Goal: Transaction & Acquisition: Subscribe to service/newsletter

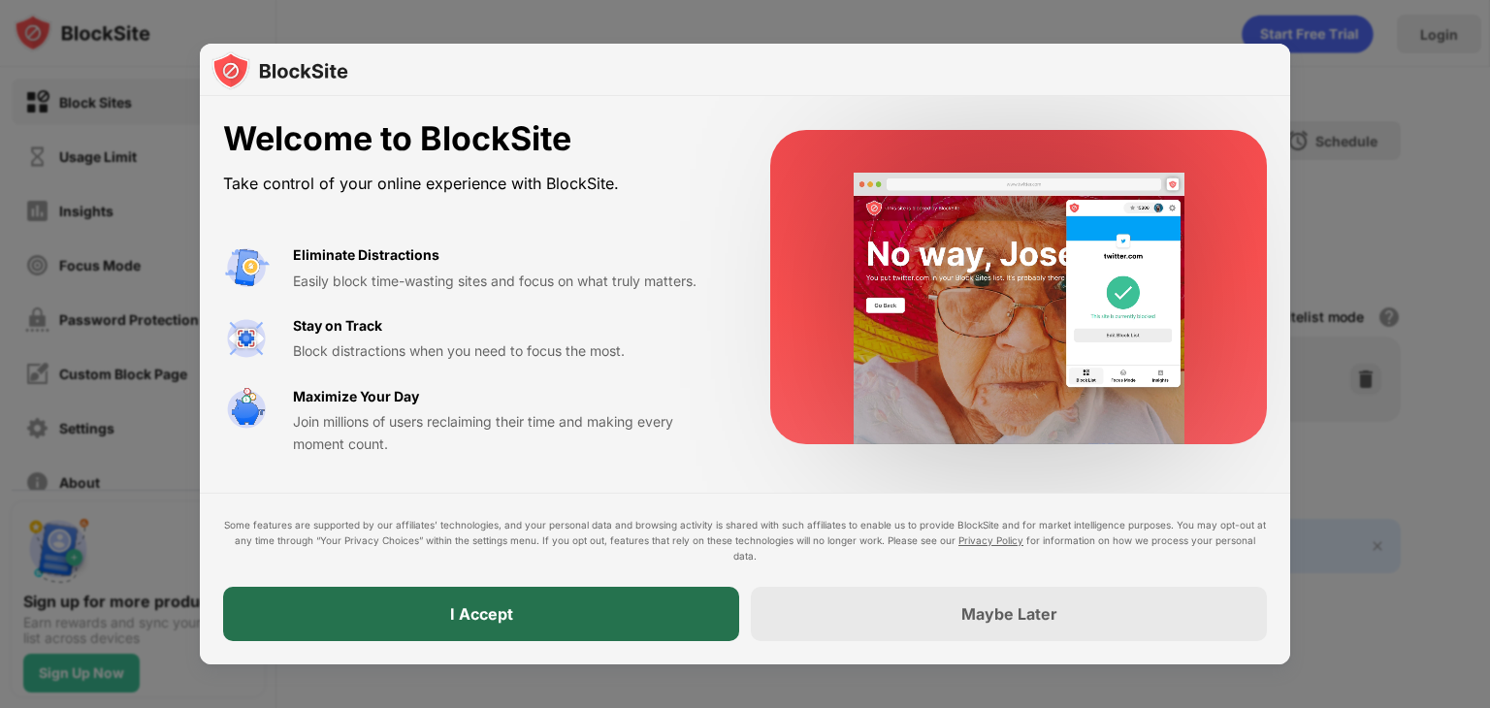
click at [510, 614] on div "I Accept" at bounding box center [481, 613] width 63 height 19
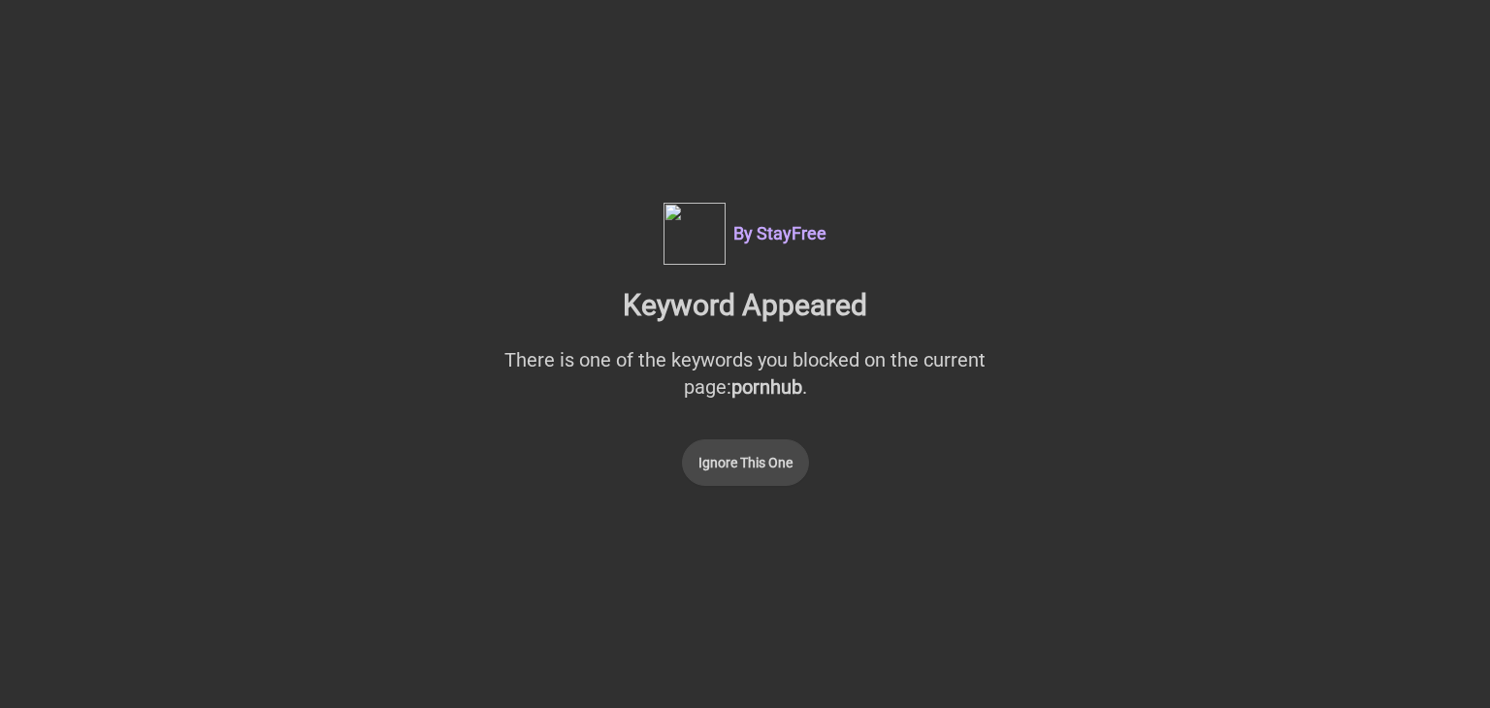
click at [739, 467] on button "Ignore This One" at bounding box center [745, 462] width 127 height 47
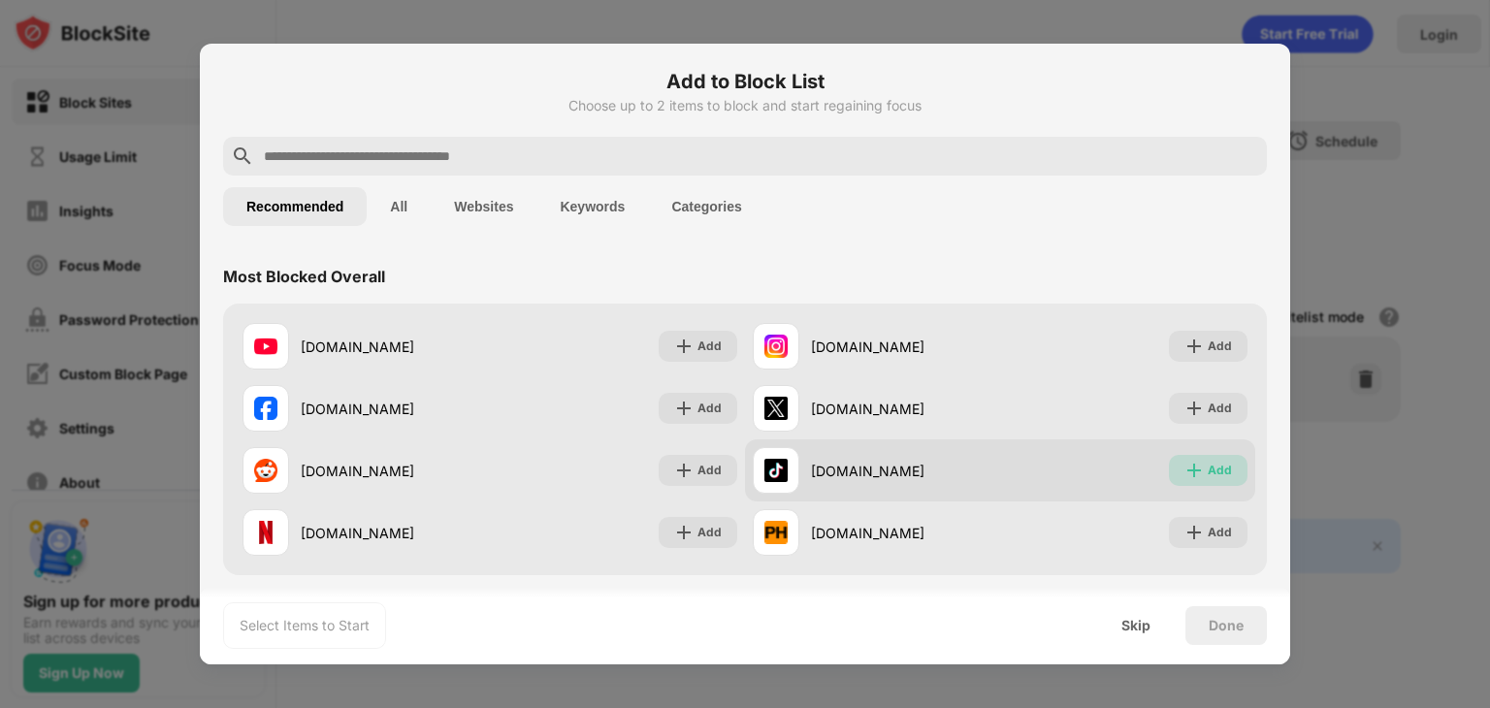
click at [1208, 473] on div "Add" at bounding box center [1220, 470] width 24 height 19
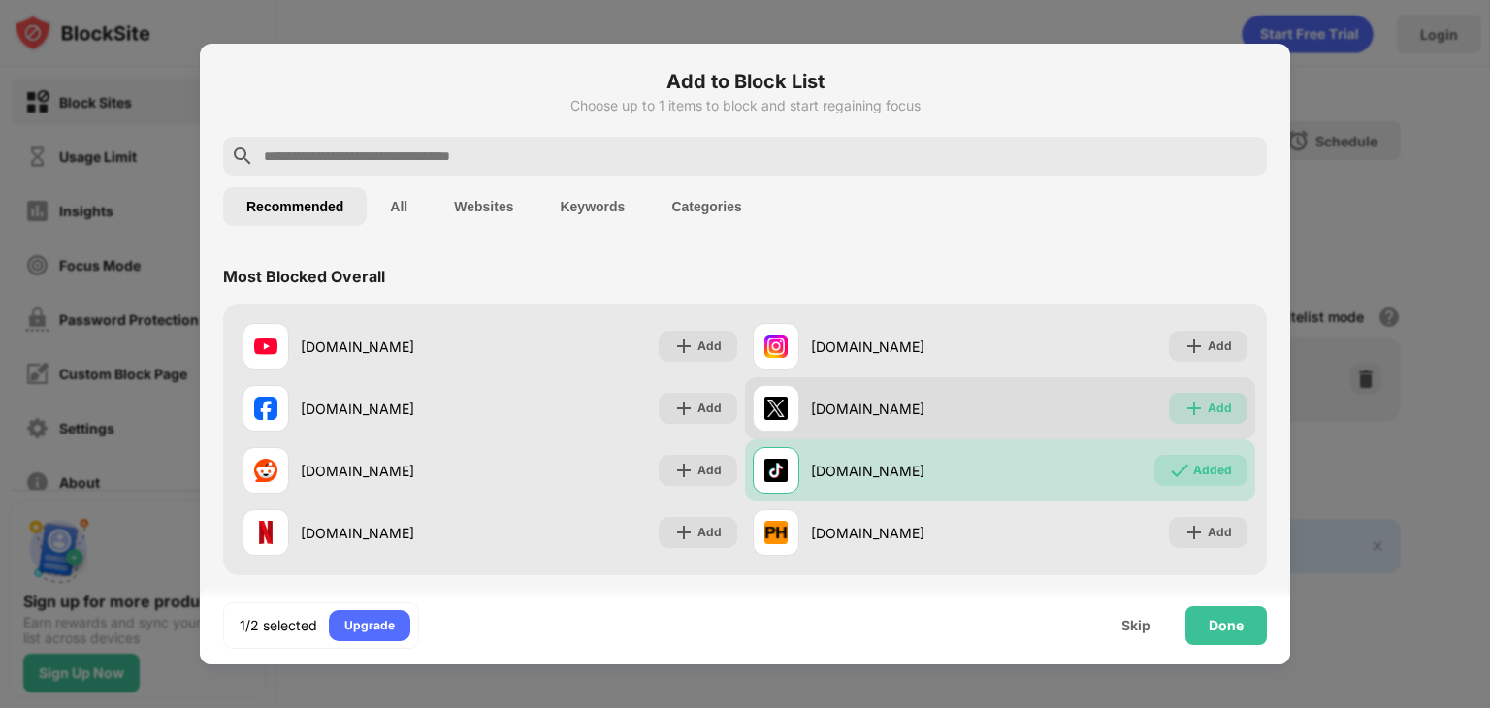
click at [1208, 416] on div "Add" at bounding box center [1220, 408] width 24 height 19
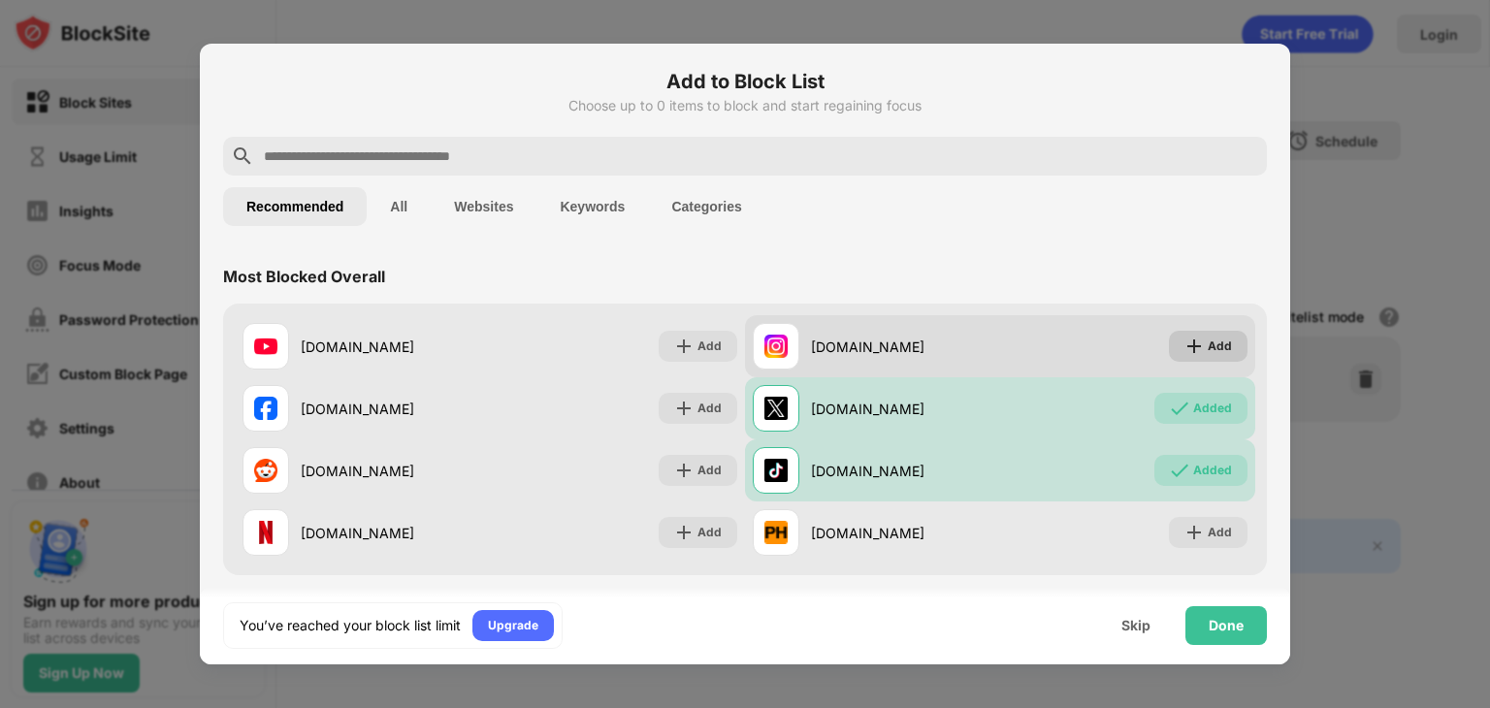
click at [1208, 347] on div "Add" at bounding box center [1220, 346] width 24 height 19
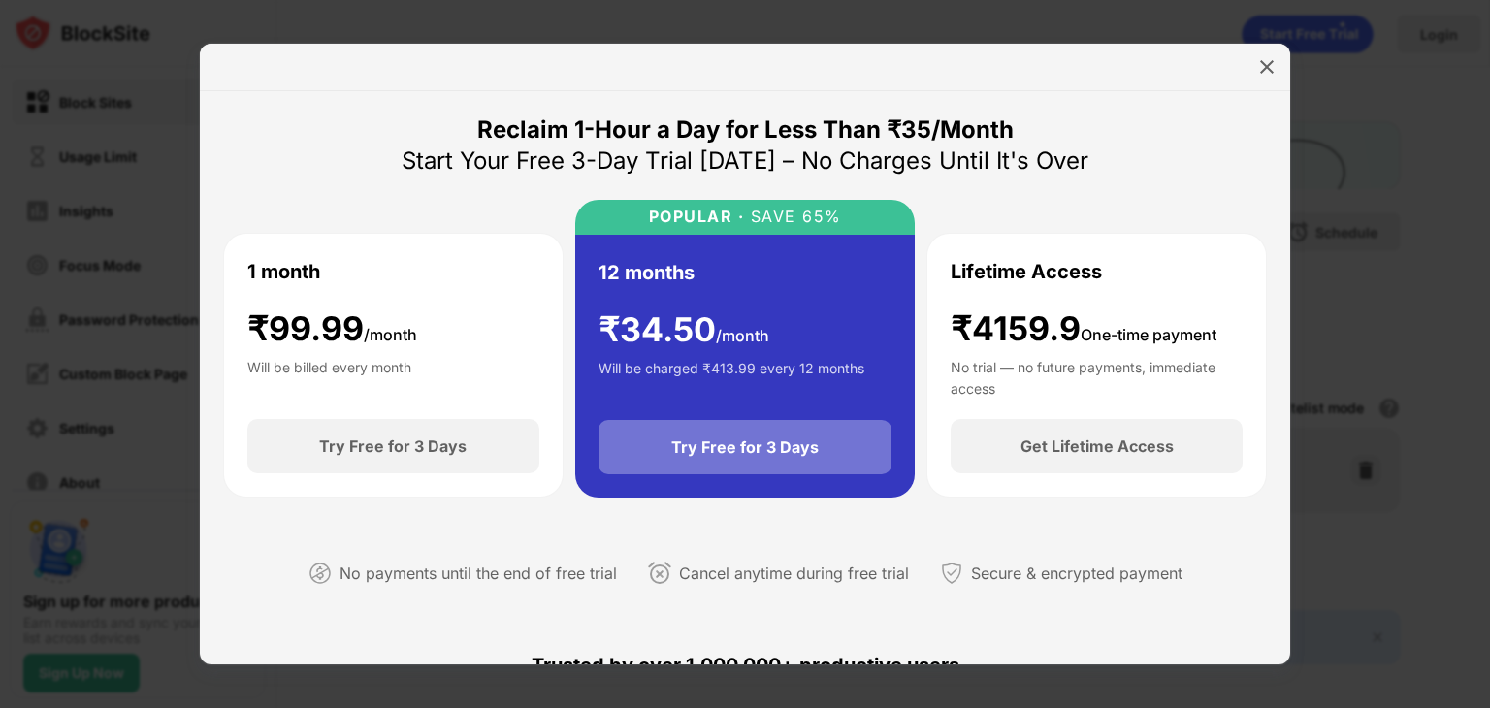
click at [745, 459] on div "Try Free for 3 Days" at bounding box center [745, 447] width 294 height 54
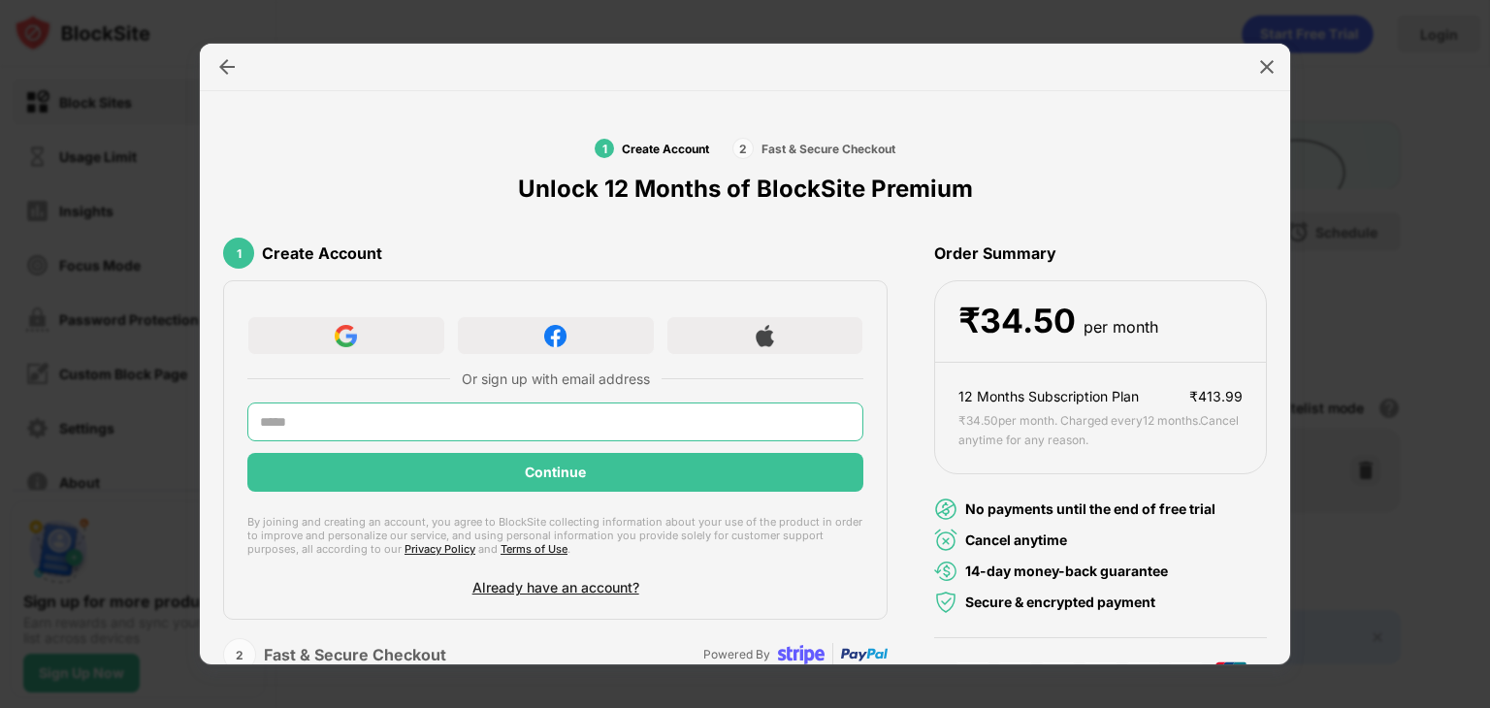
click at [520, 416] on input "text" at bounding box center [555, 422] width 616 height 39
type input "**********"
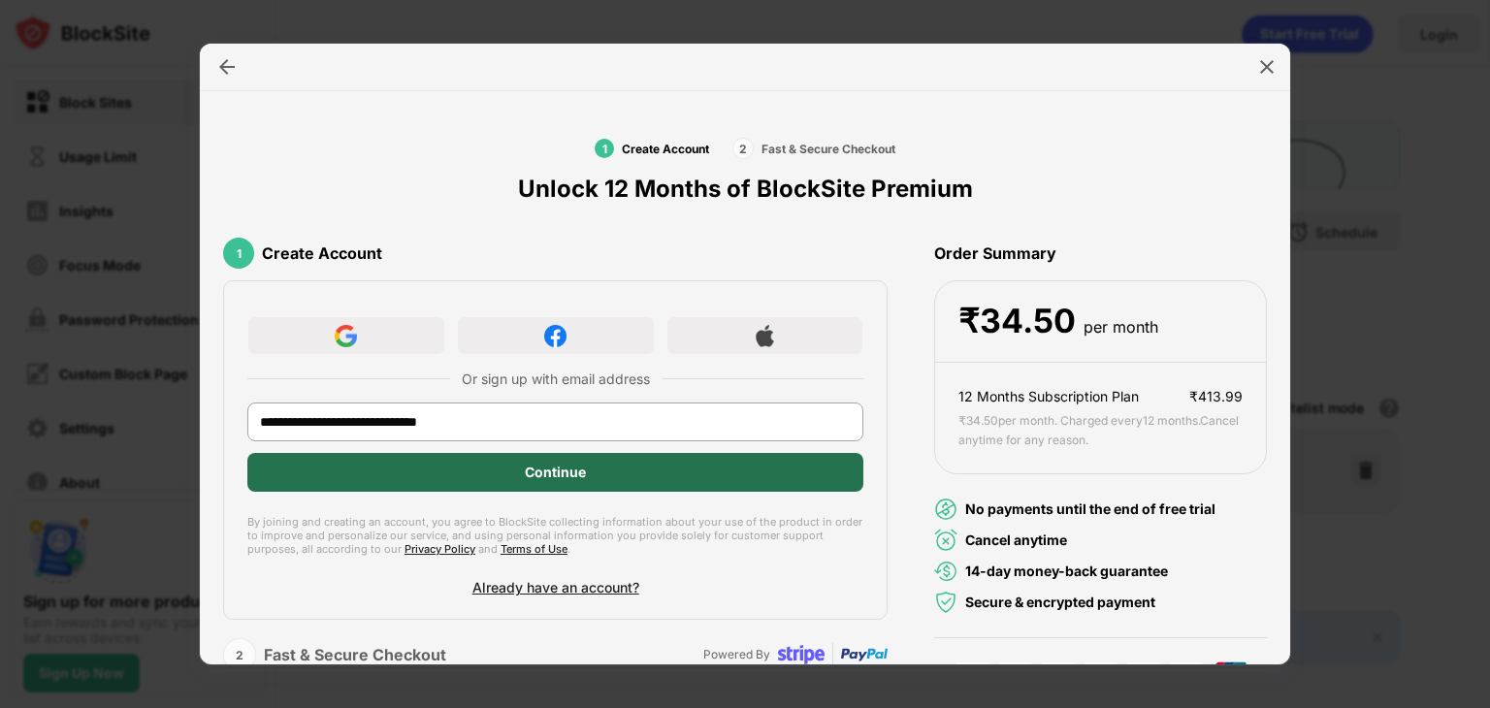
click at [635, 473] on div "Continue" at bounding box center [555, 472] width 616 height 39
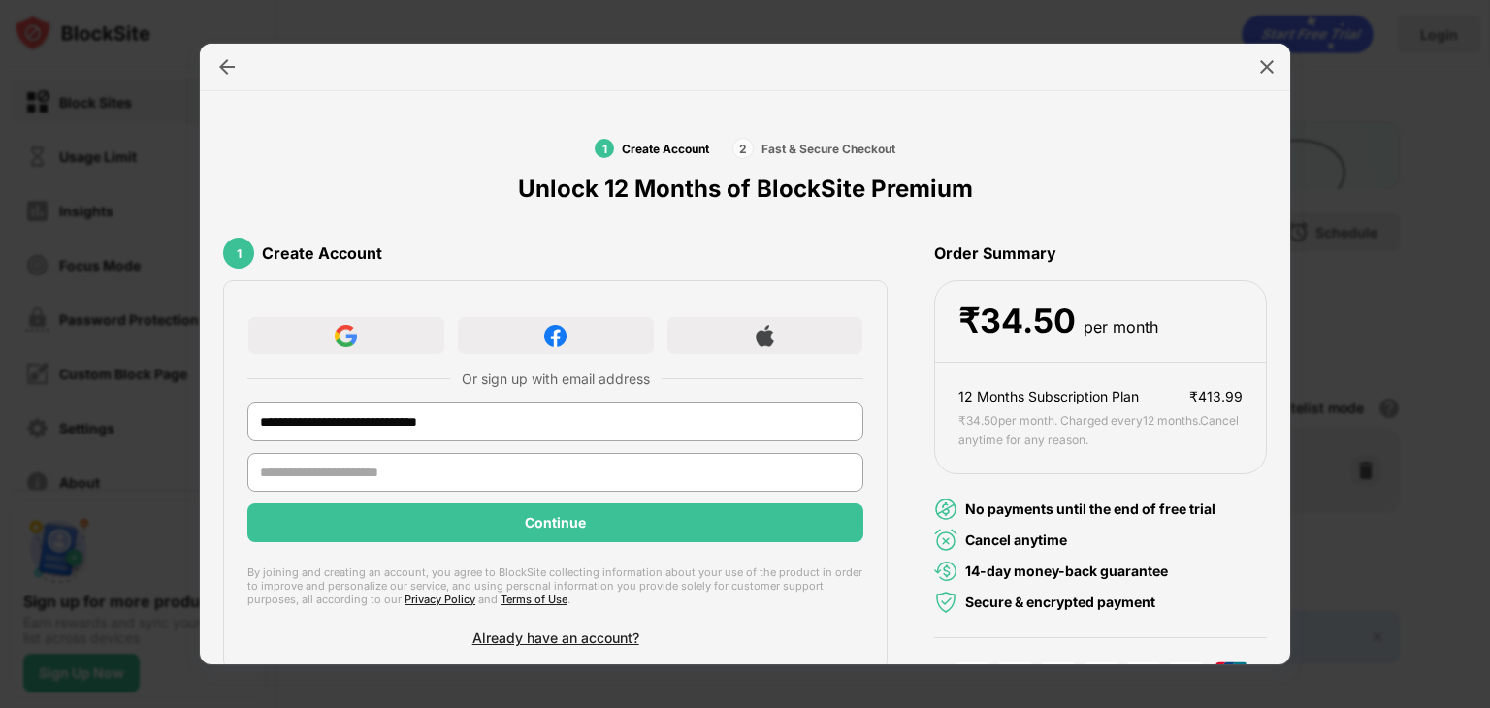
click at [525, 453] on input "text" at bounding box center [555, 472] width 616 height 39
type input "**********"
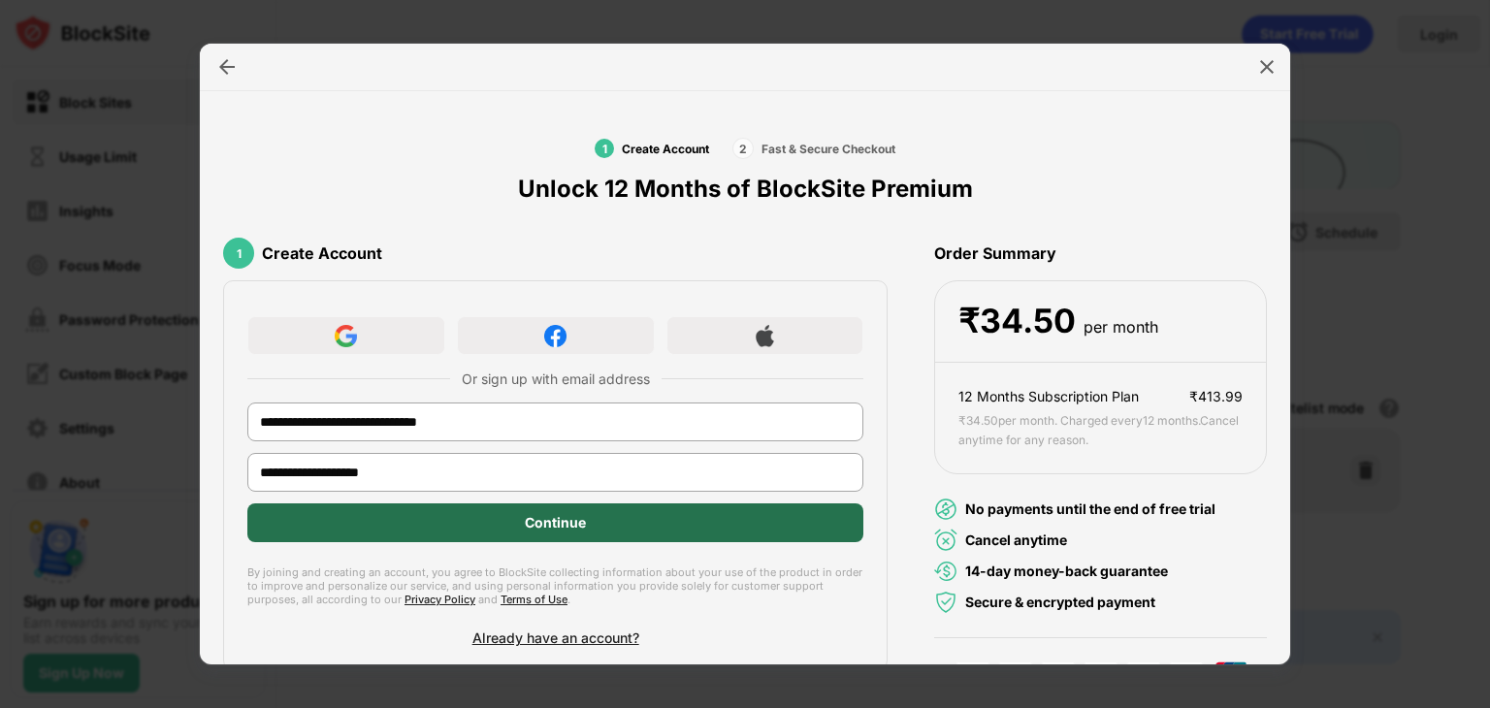
click at [482, 517] on div "Continue" at bounding box center [555, 522] width 616 height 39
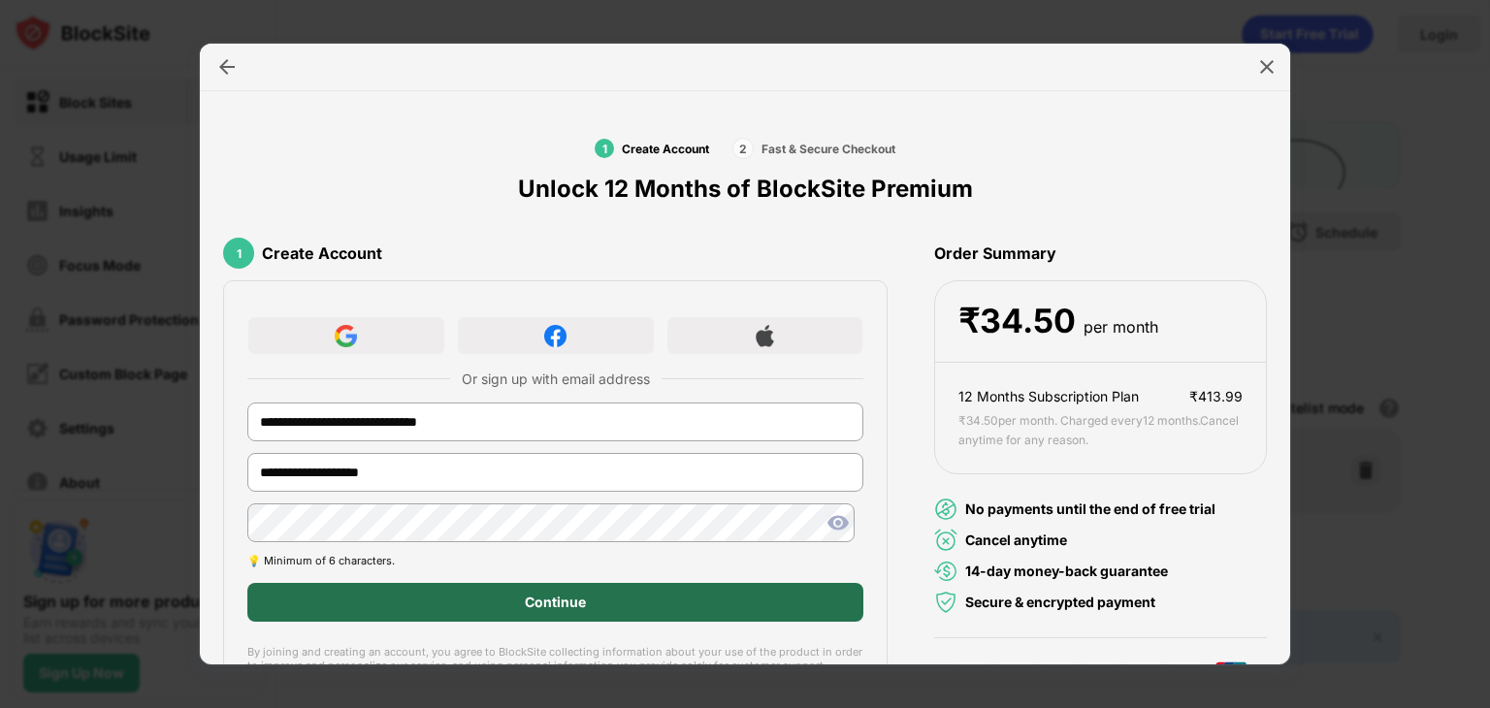
click at [632, 602] on div "Continue" at bounding box center [555, 602] width 616 height 39
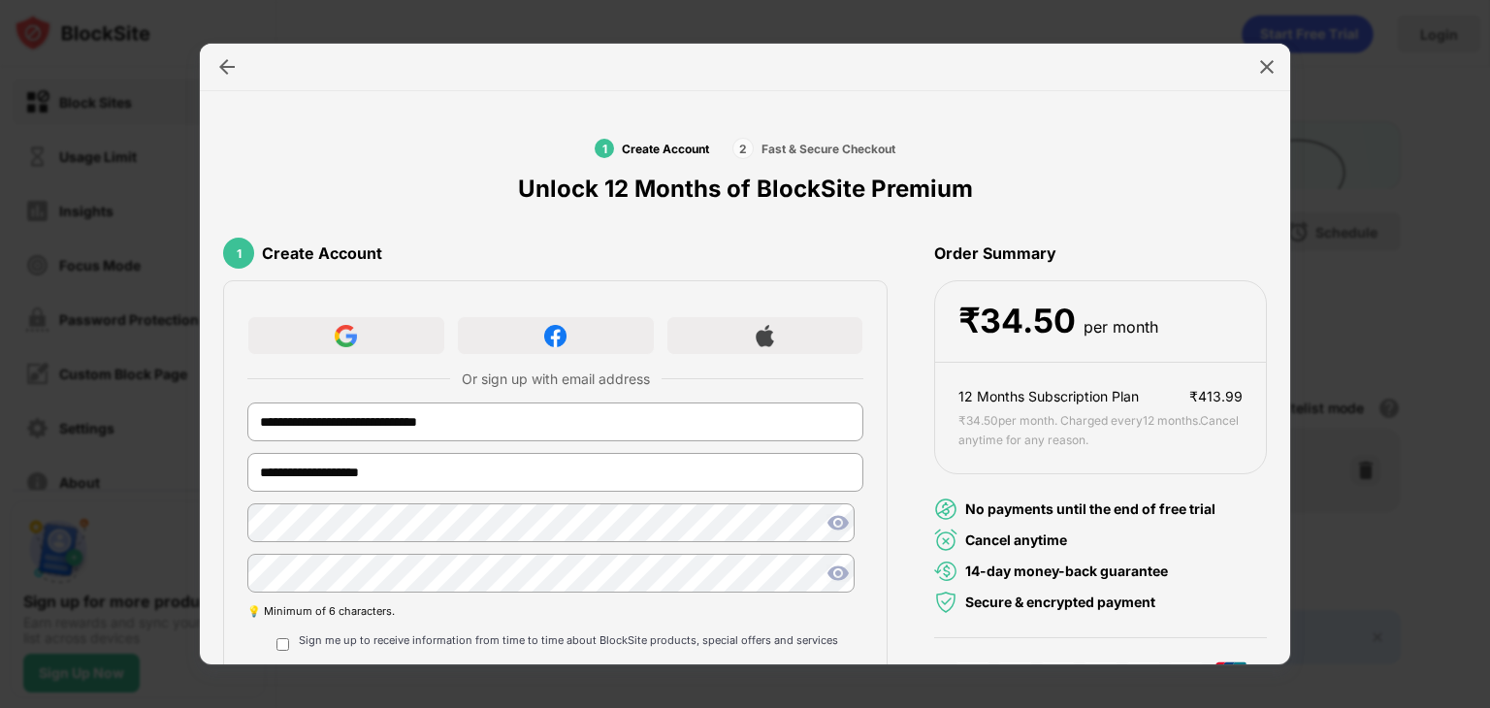
click at [834, 571] on img at bounding box center [837, 573] width 23 height 23
click at [831, 527] on img at bounding box center [837, 522] width 23 height 23
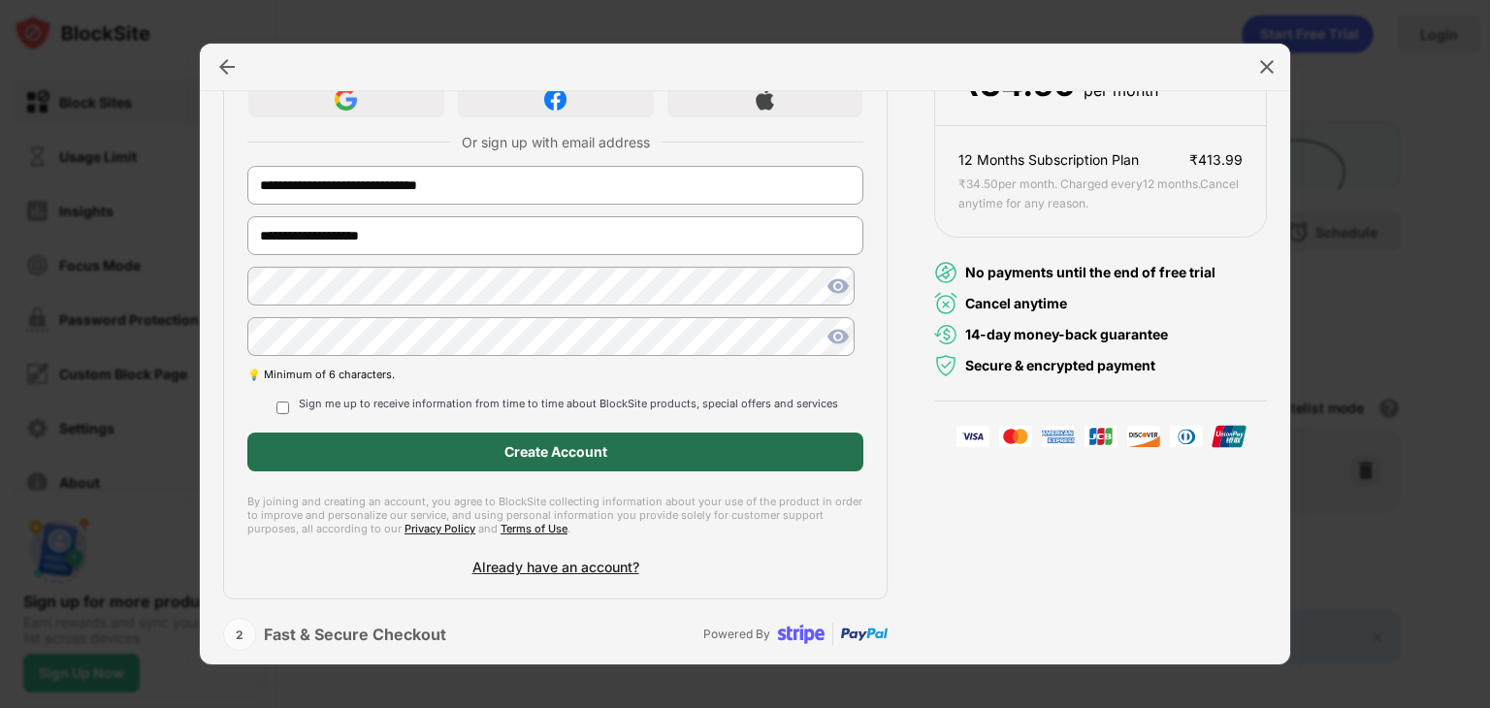
click at [404, 444] on div "Create Account" at bounding box center [555, 452] width 616 height 39
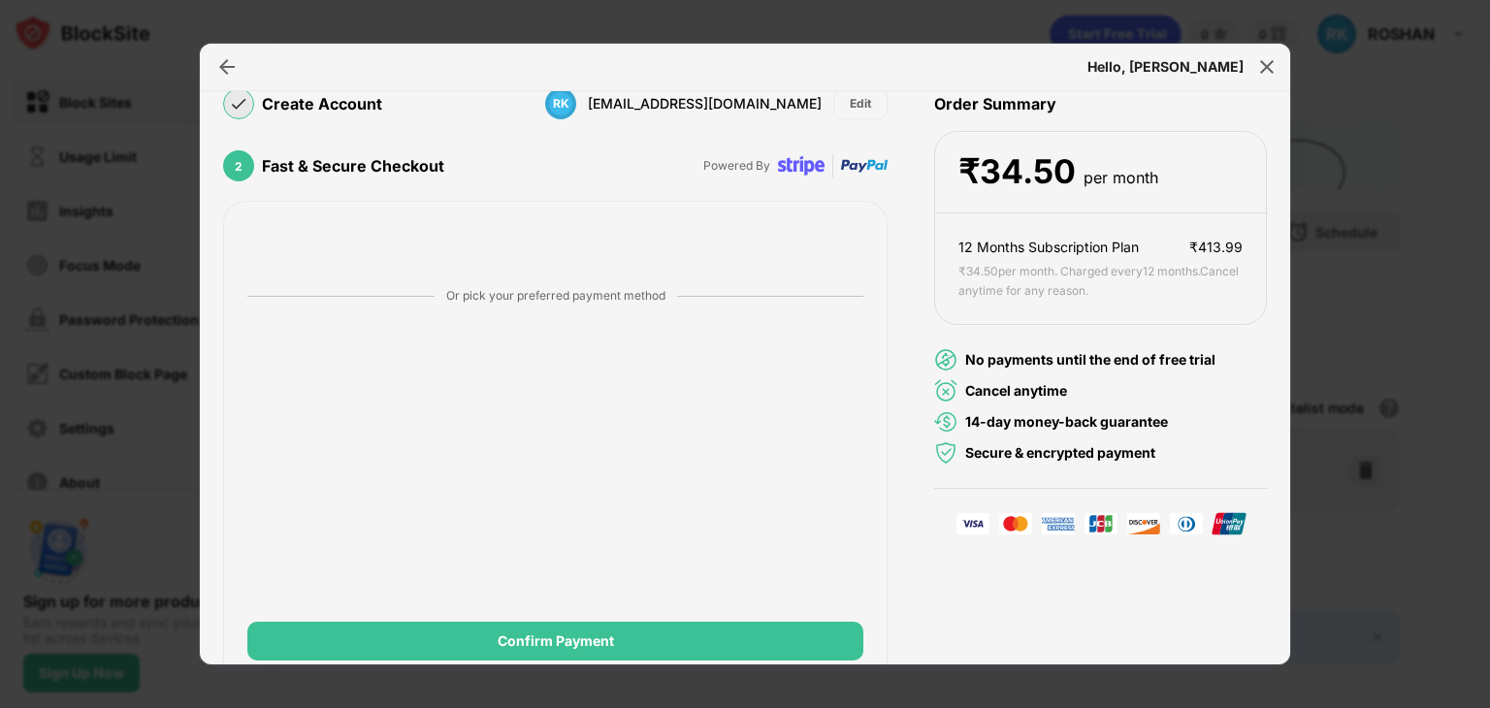
scroll to position [180, 0]
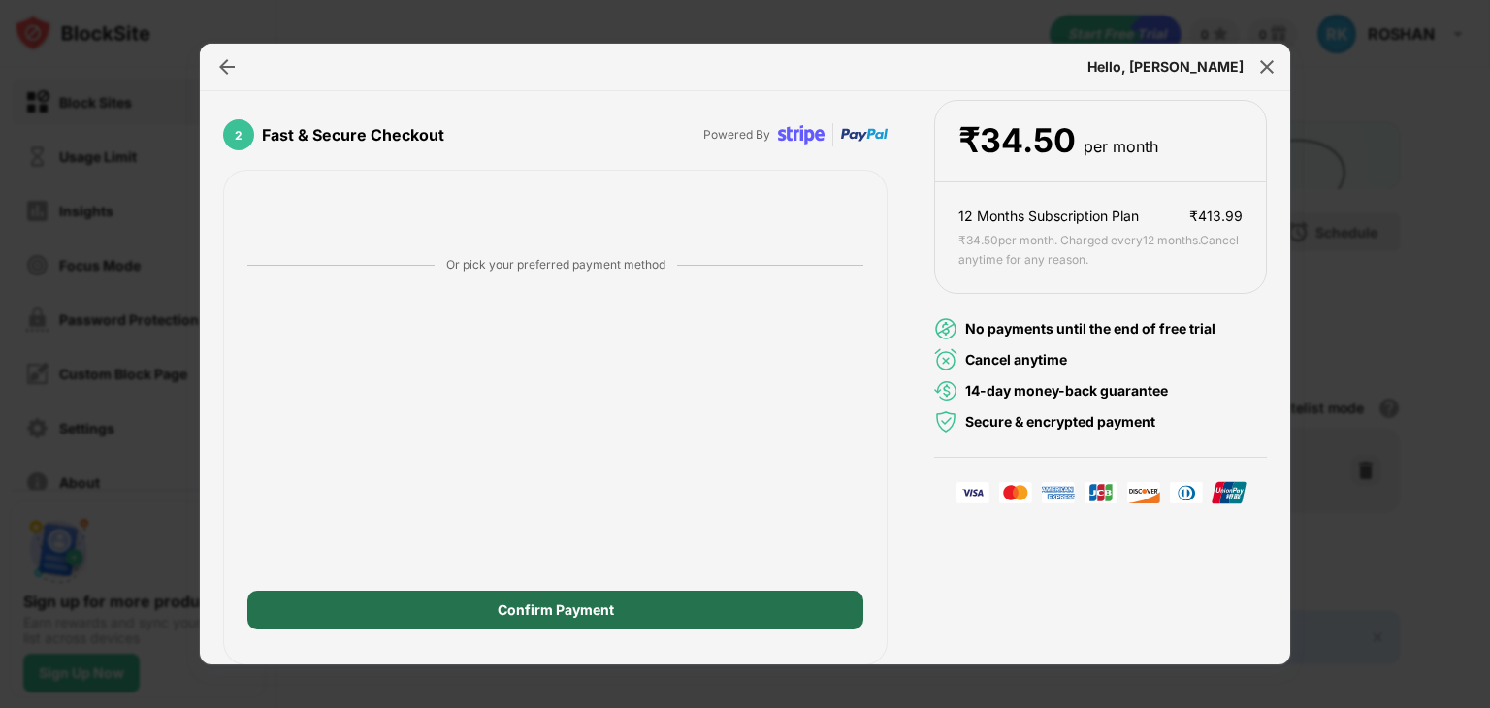
click at [661, 609] on div "Confirm Payment" at bounding box center [555, 610] width 616 height 39
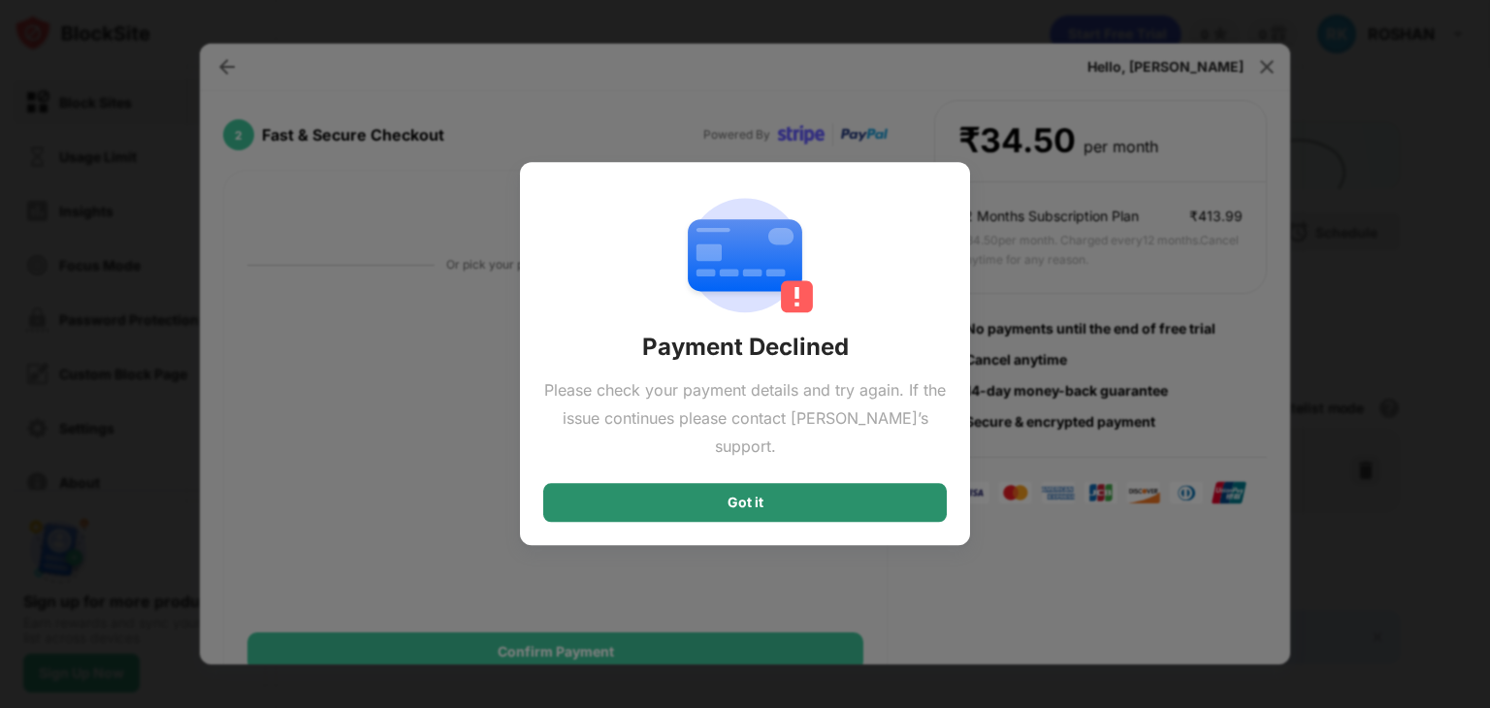
click at [679, 491] on div "Got it" at bounding box center [745, 503] width 404 height 39
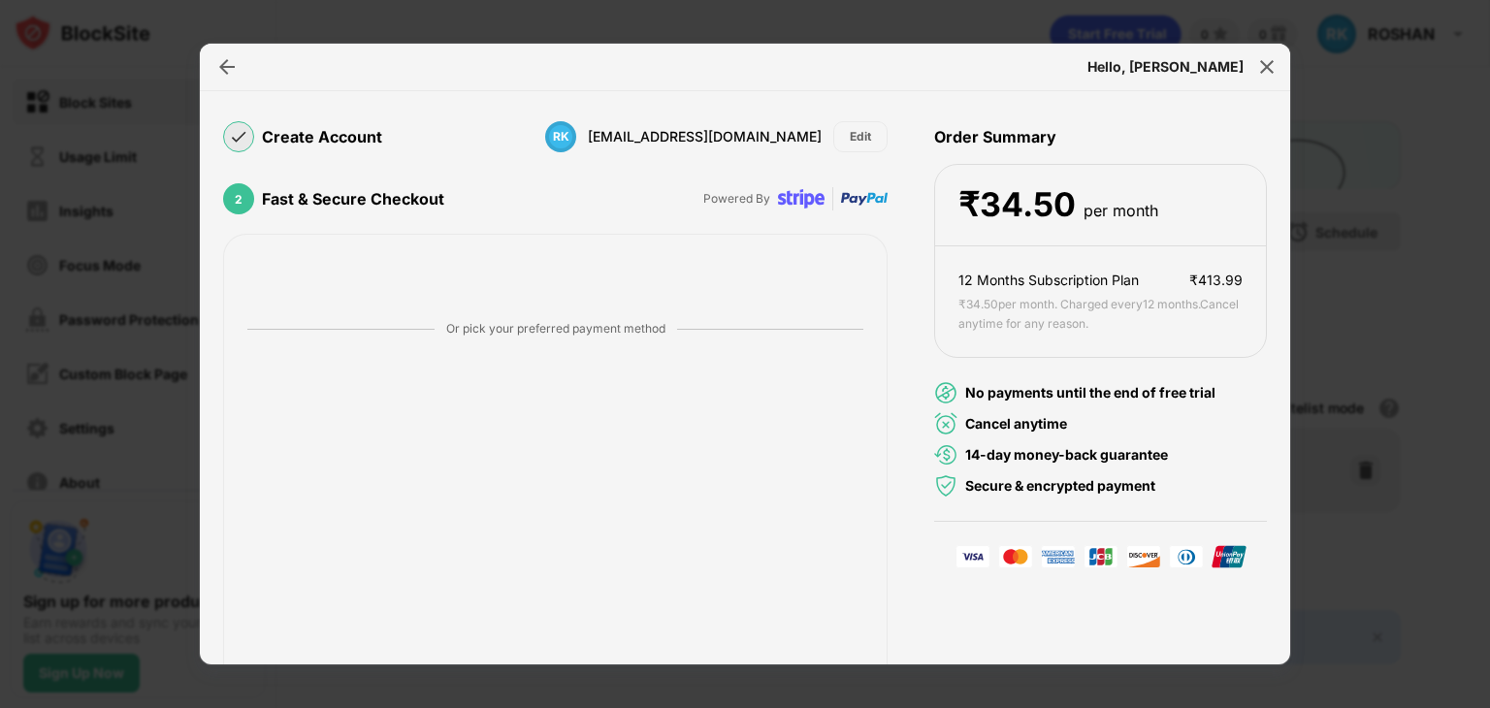
scroll to position [221, 0]
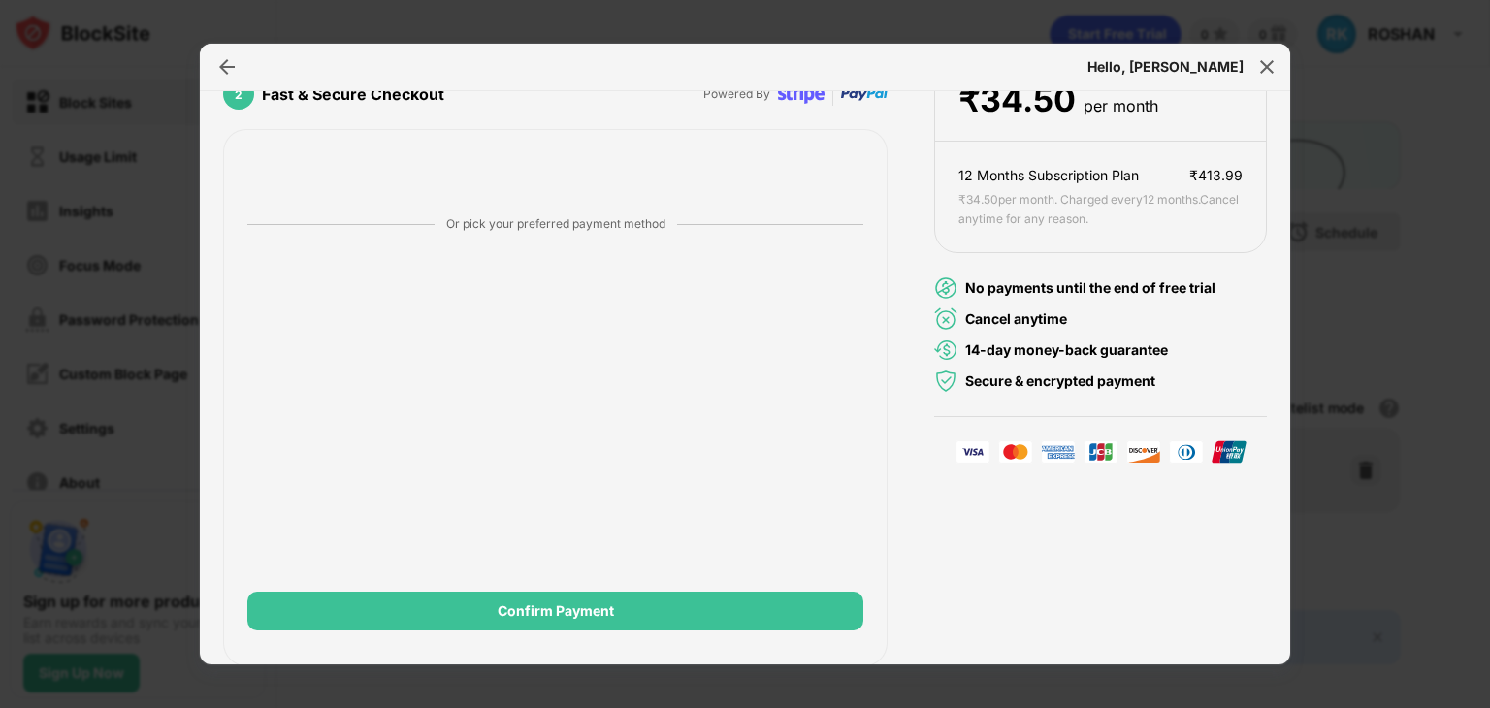
click at [947, 548] on div "Order Summary ₹ 34.50 per month 12 Months Subscription Plan ₹ 413.99 ₹ 34.50 pe…" at bounding box center [1100, 336] width 333 height 662
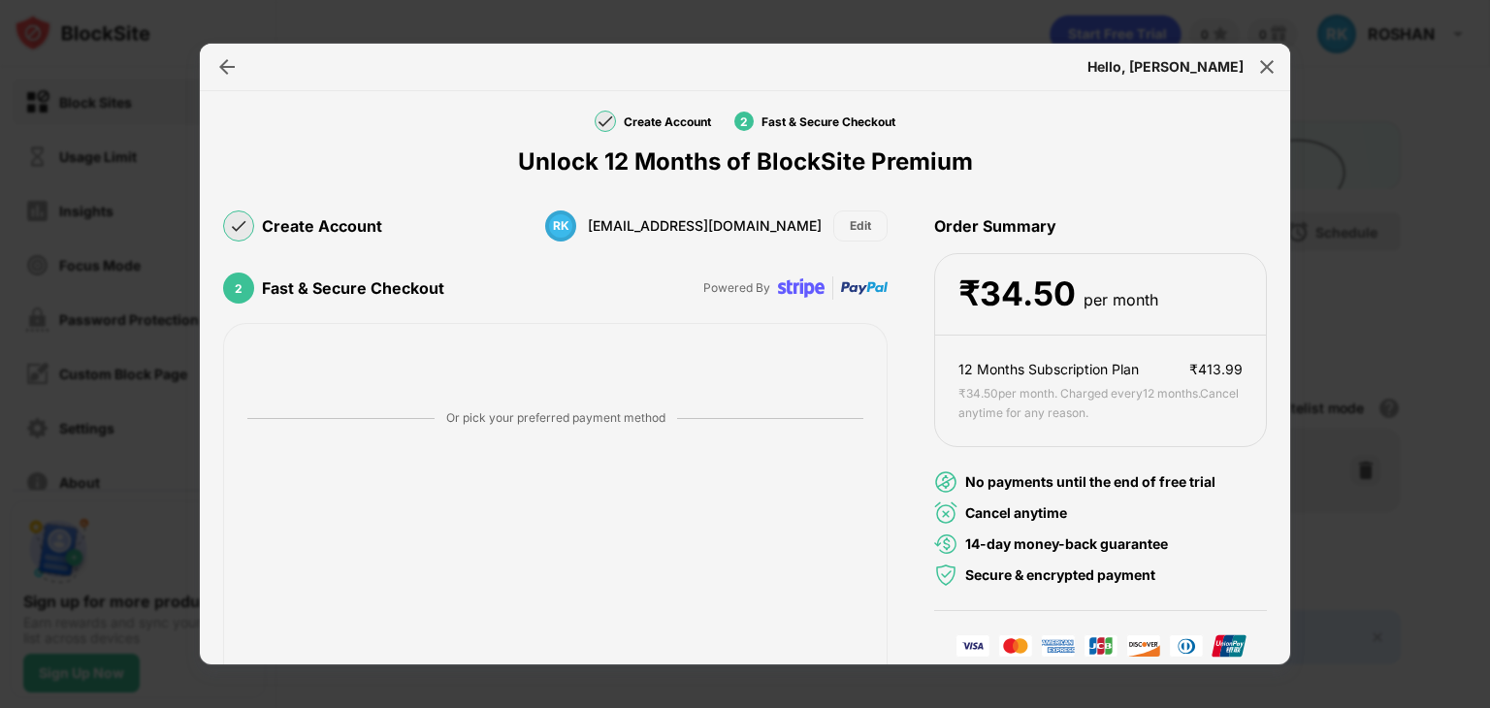
scroll to position [0, 0]
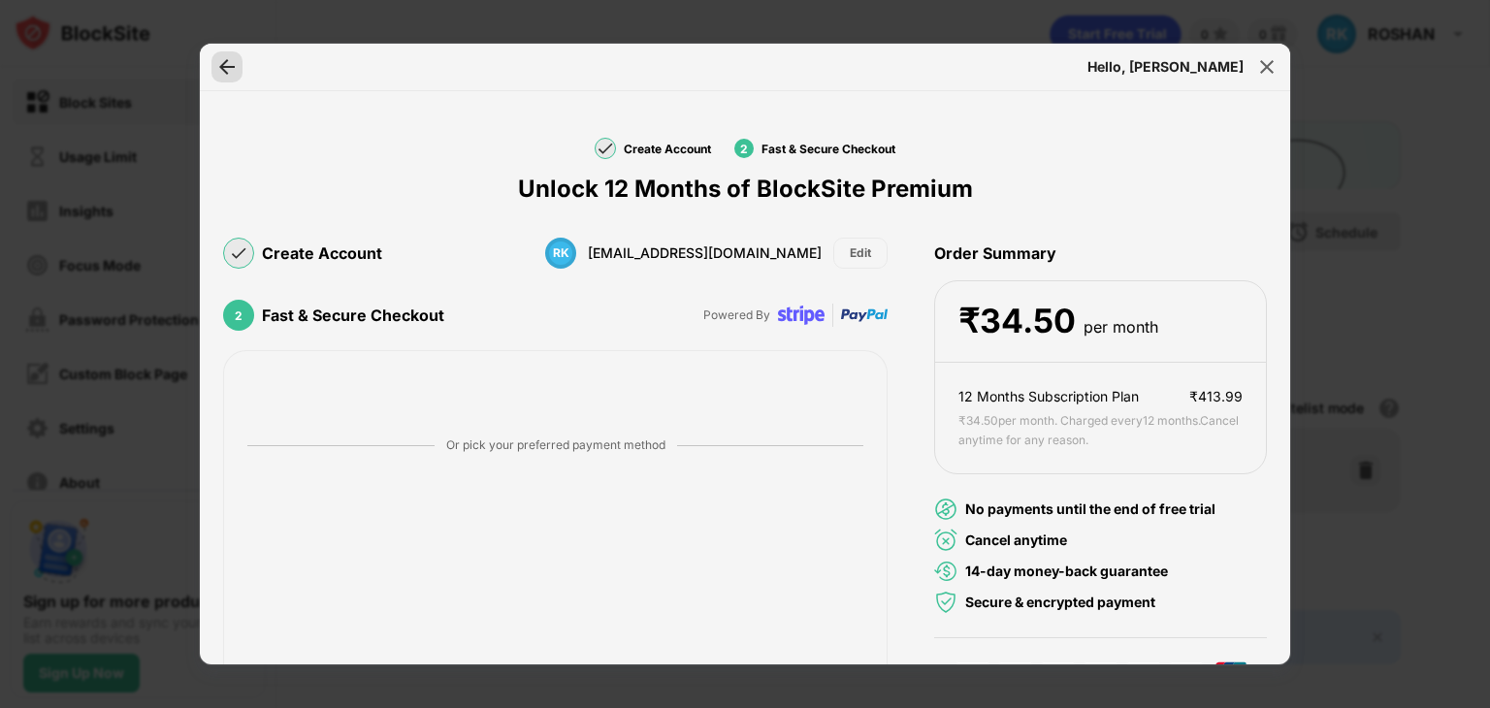
click at [228, 71] on img at bounding box center [226, 66] width 19 height 19
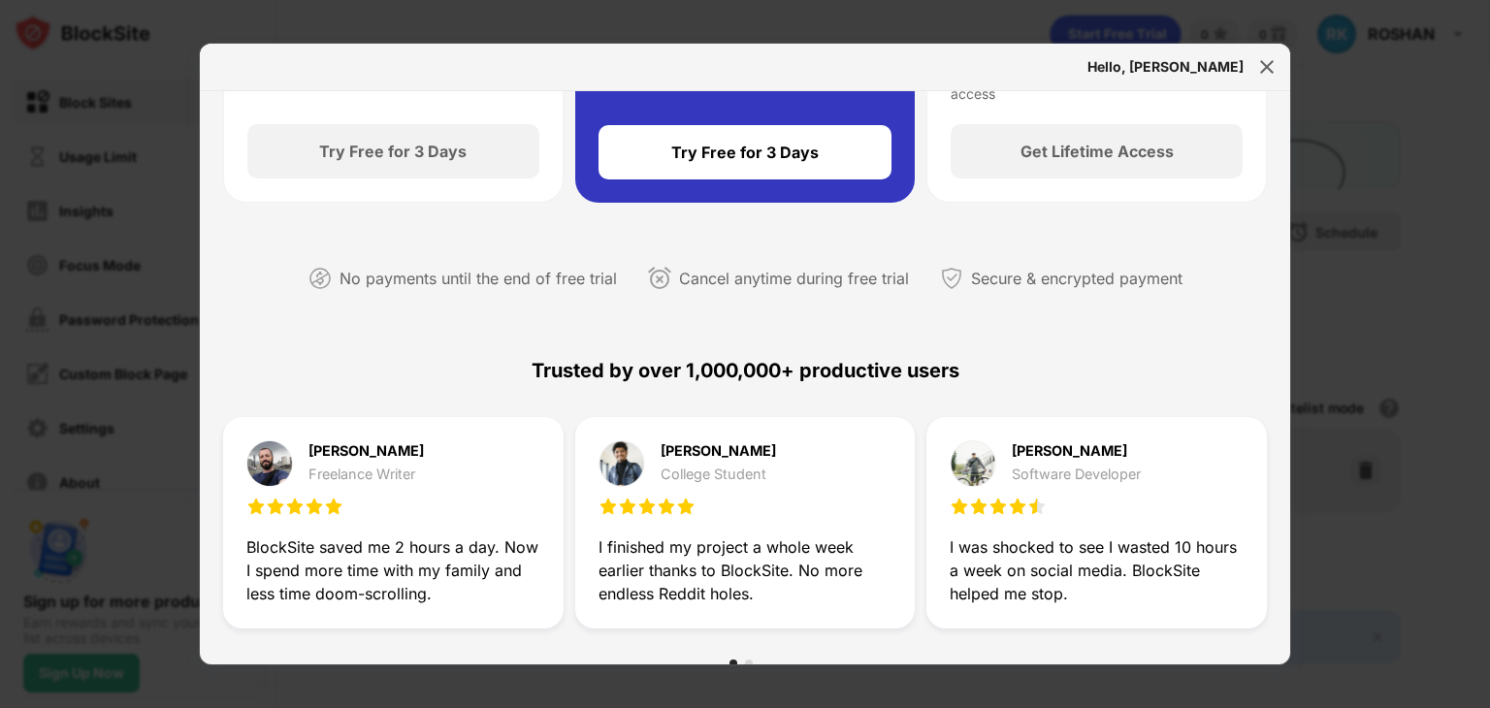
scroll to position [97, 0]
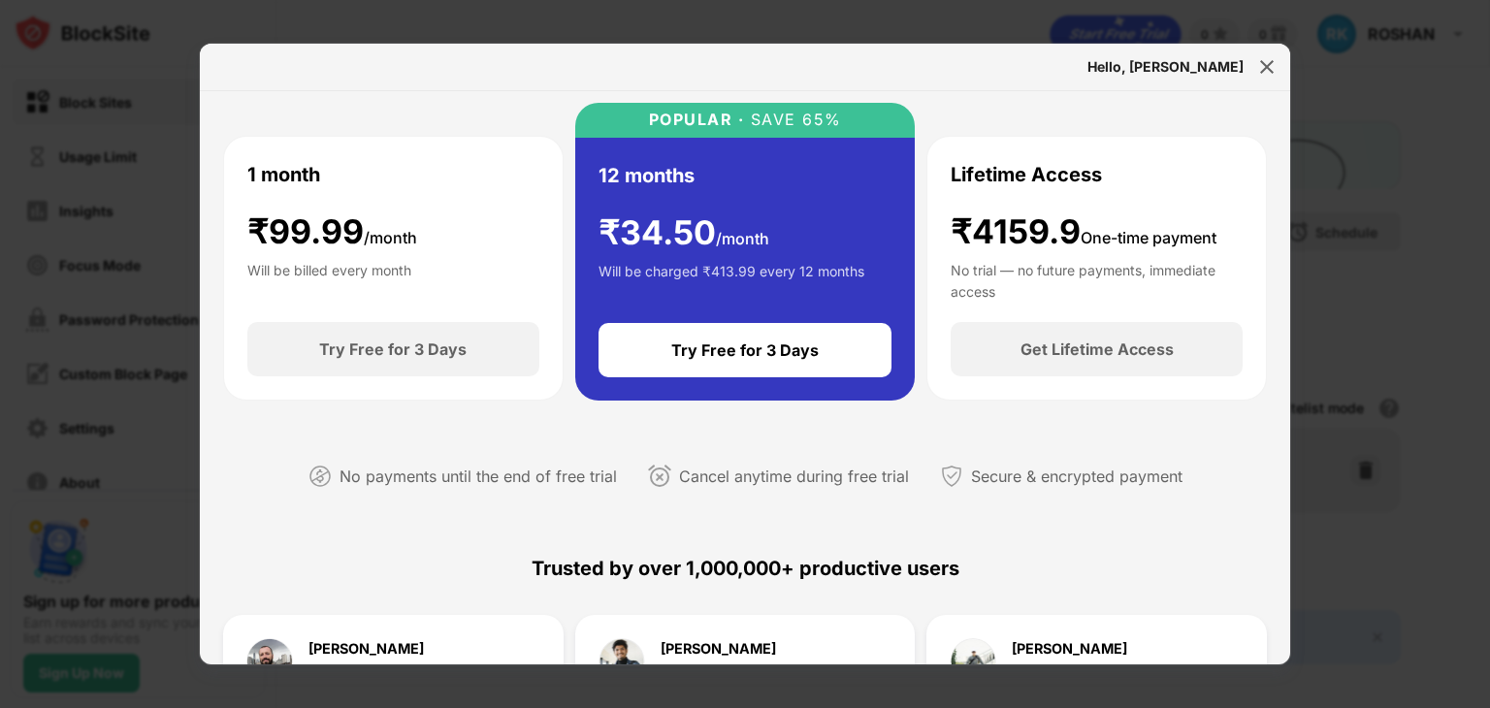
click at [733, 284] on div "Will be charged ₹413.99 every 12 months" at bounding box center [731, 280] width 266 height 39
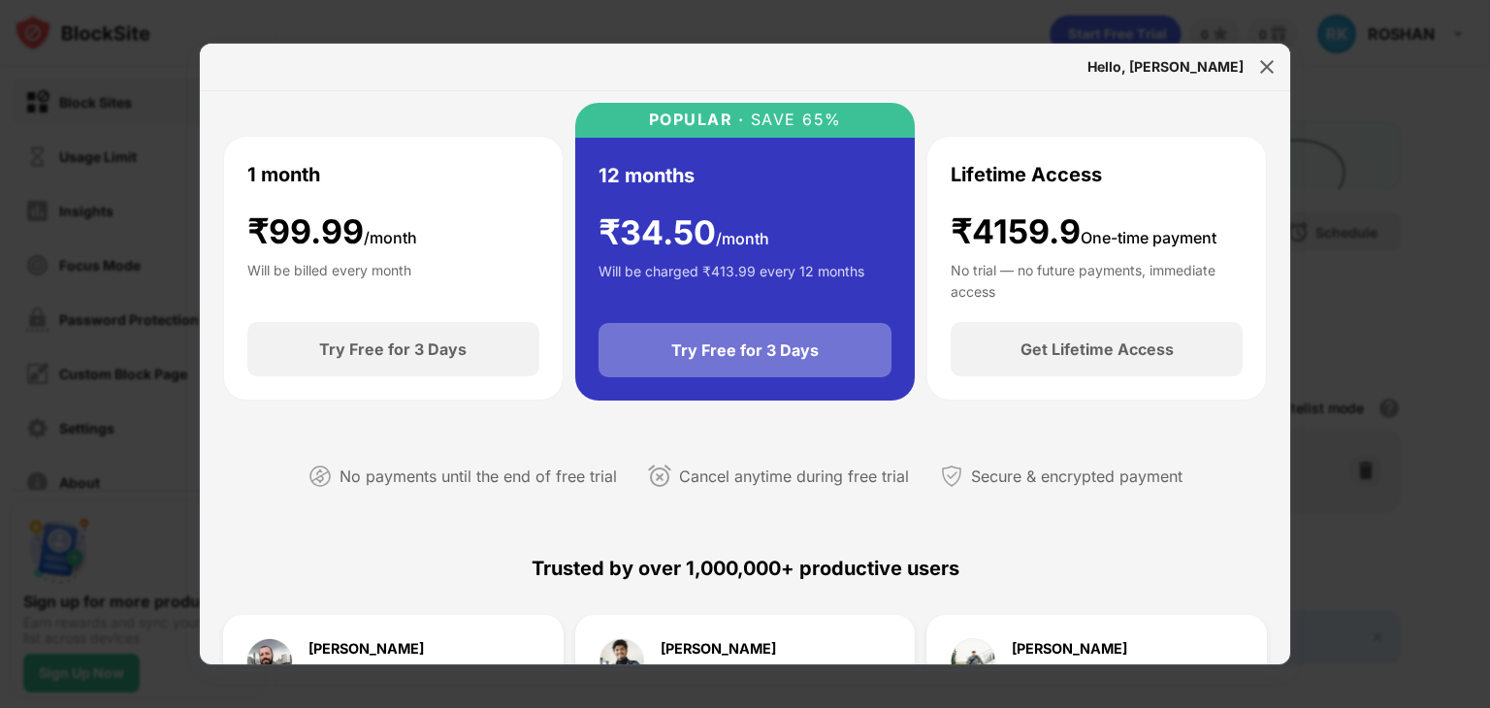
click at [711, 353] on div "Try Free for 3 Days" at bounding box center [744, 349] width 147 height 19
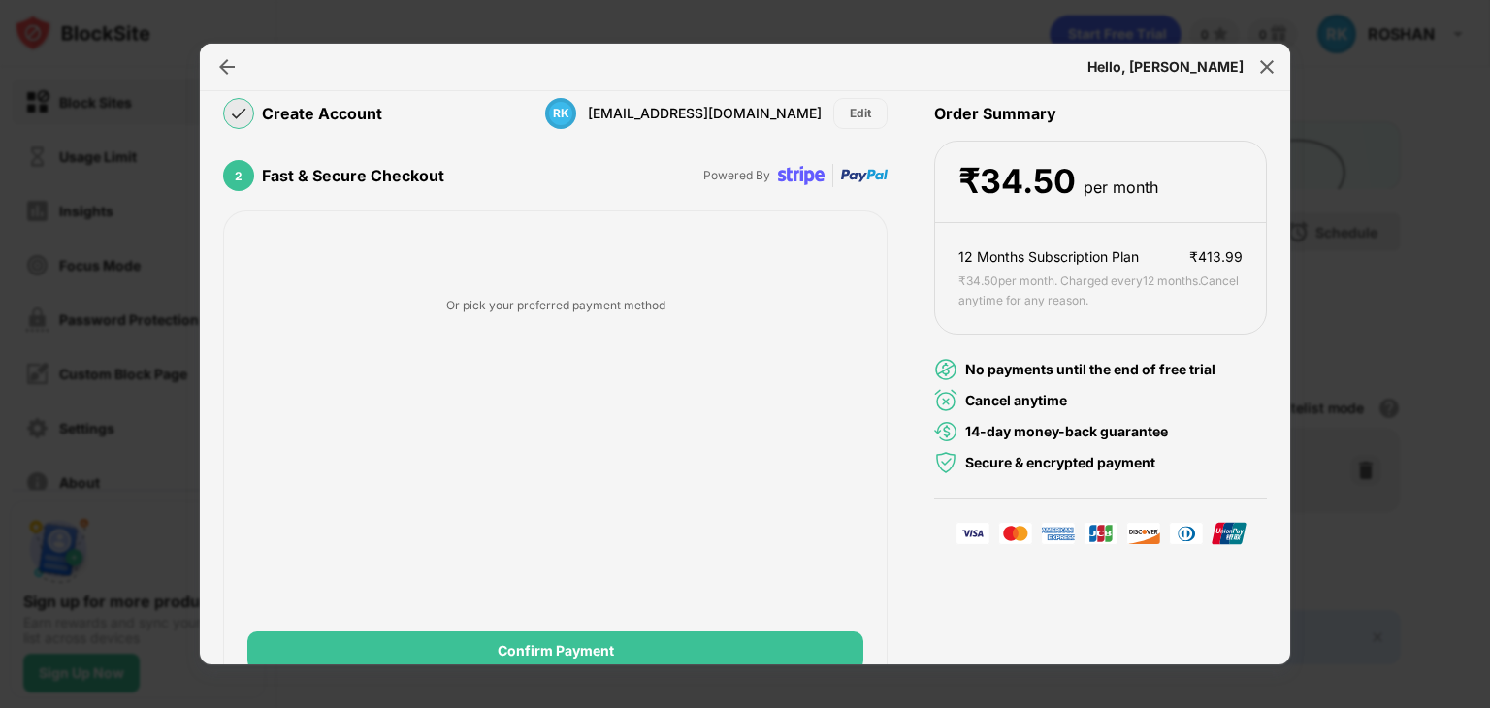
scroll to position [180, 0]
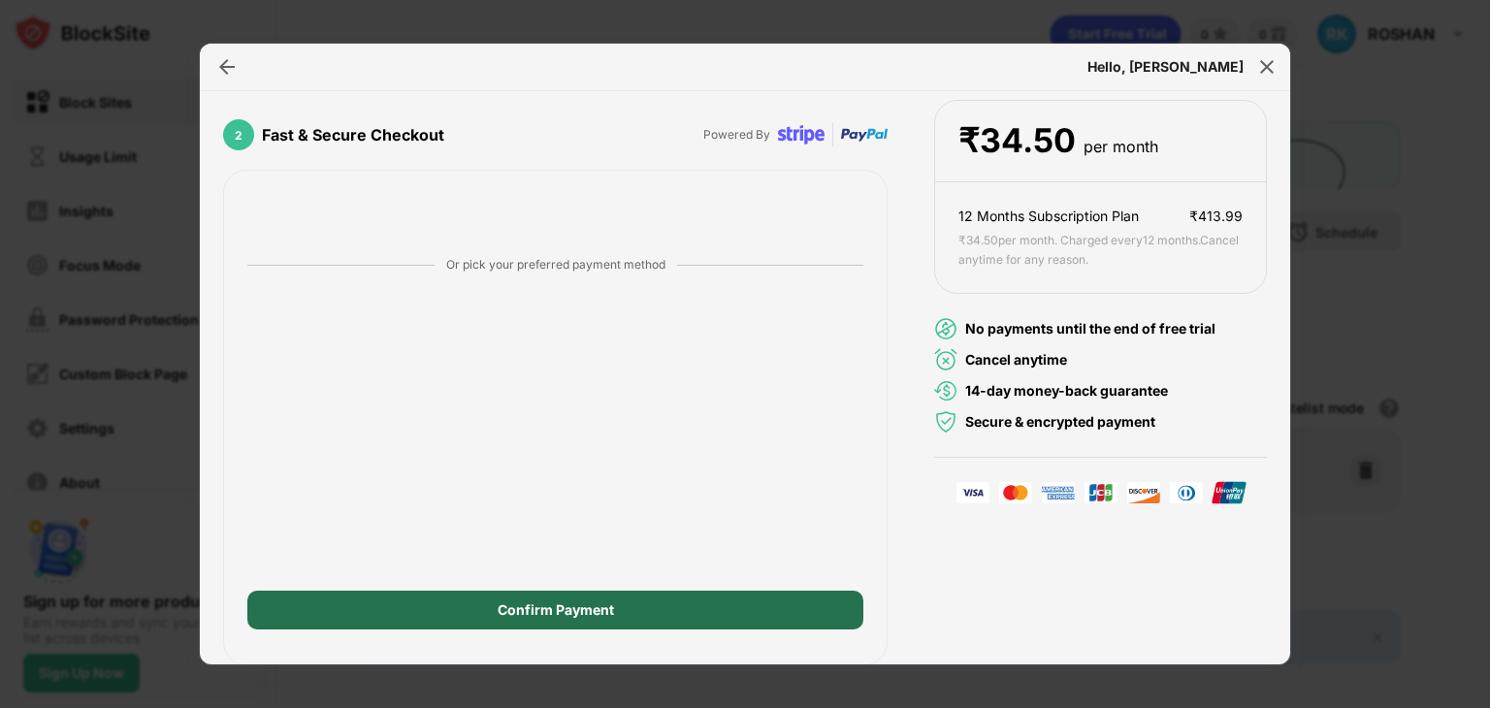
click at [657, 618] on div "Confirm Payment" at bounding box center [555, 610] width 616 height 39
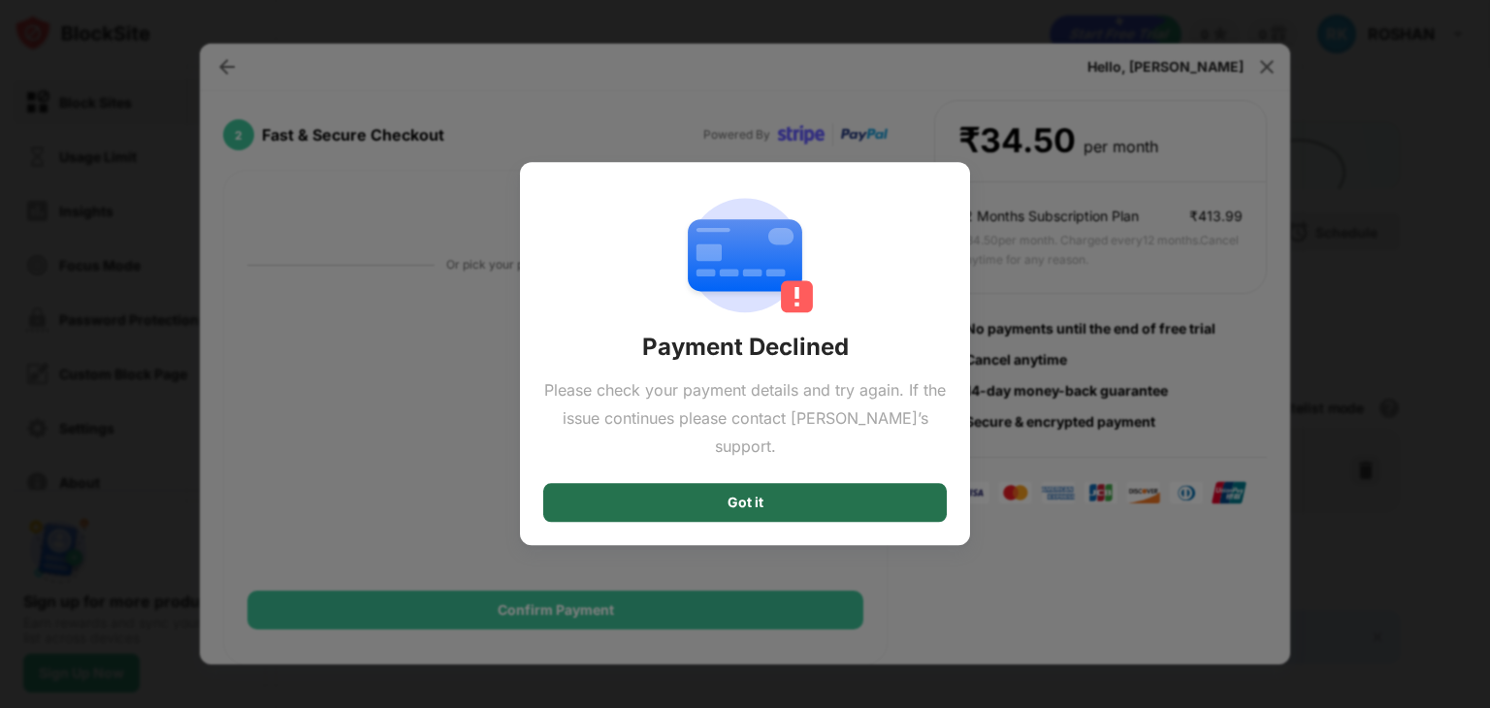
click at [749, 498] on div "Got it" at bounding box center [745, 503] width 404 height 39
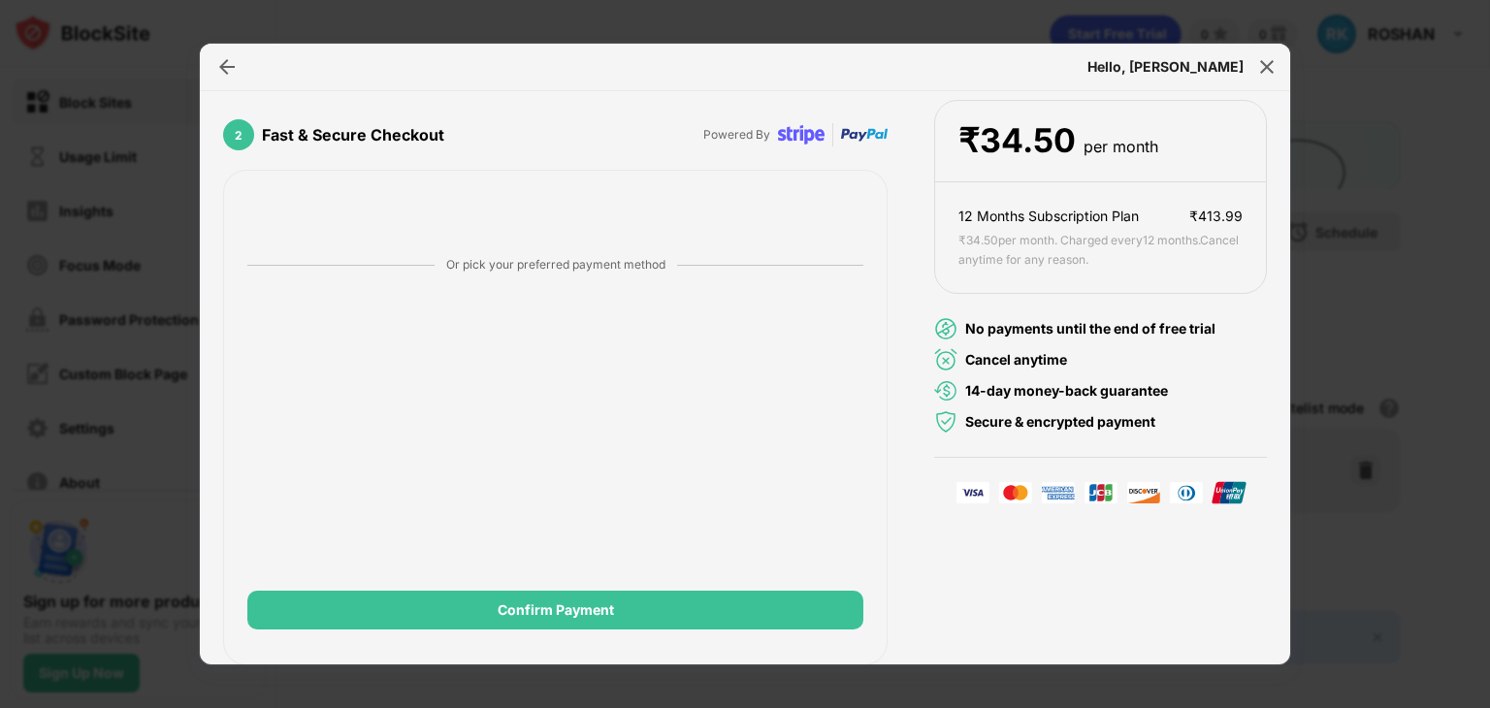
click at [961, 498] on img at bounding box center [972, 492] width 35 height 23
click at [962, 498] on img at bounding box center [972, 492] width 35 height 23
click at [963, 490] on img at bounding box center [972, 492] width 35 height 23
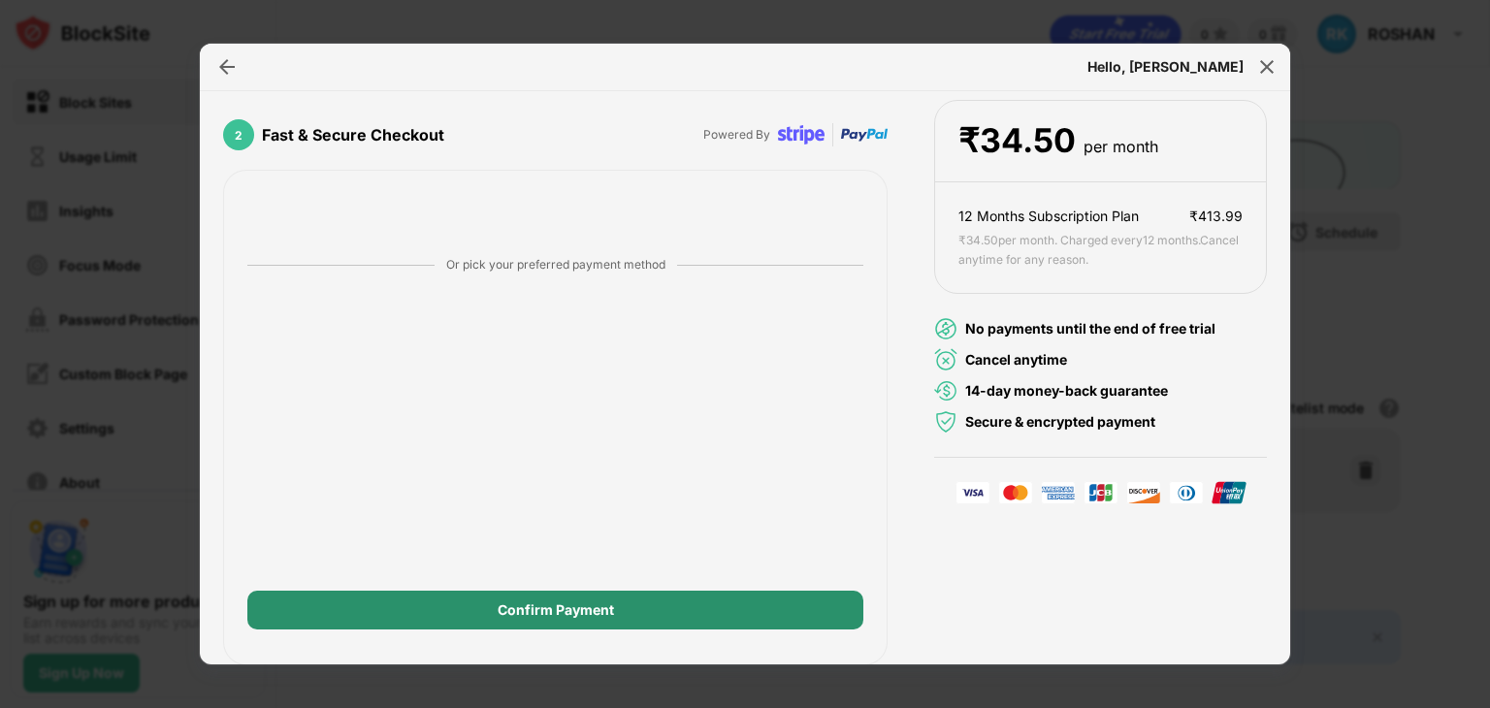
click at [691, 626] on div "Confirm Payment" at bounding box center [555, 610] width 616 height 39
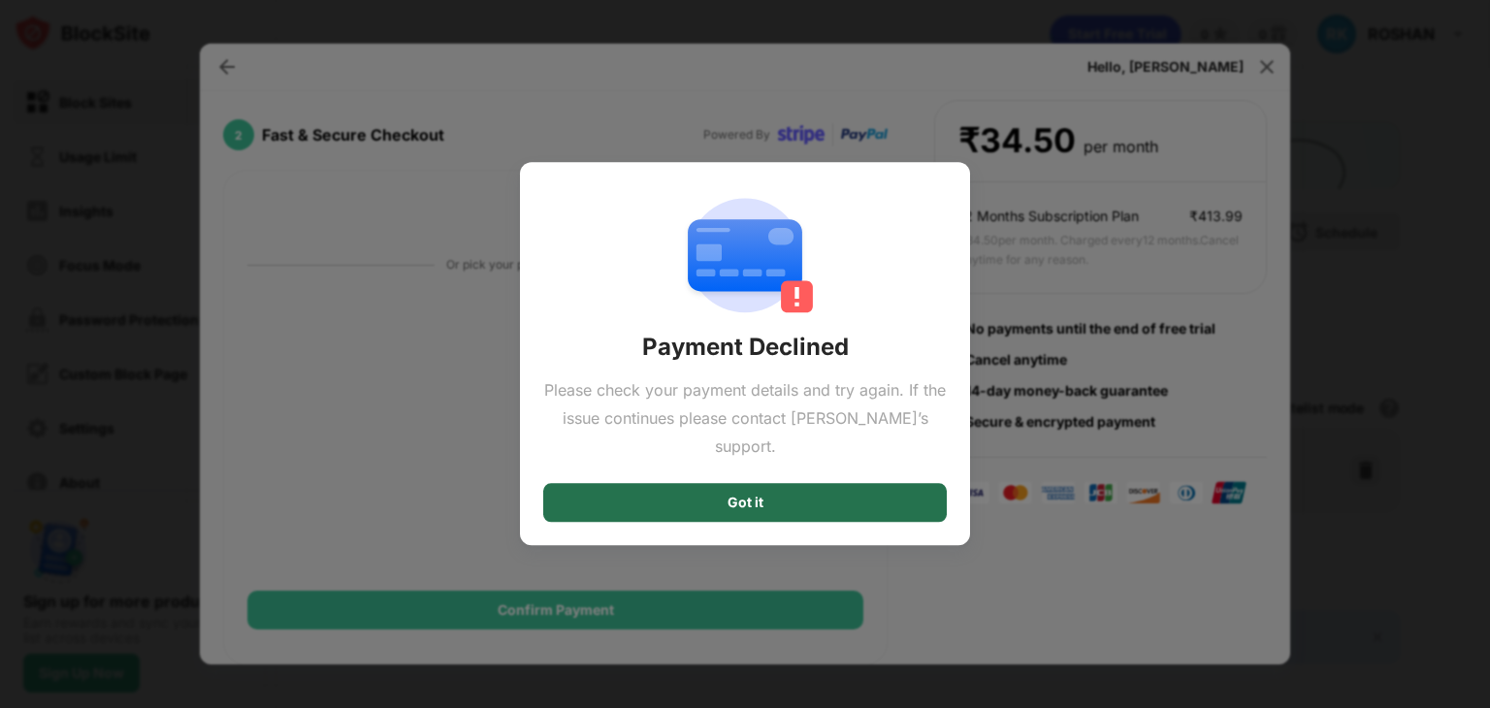
click at [745, 496] on div "Got it" at bounding box center [745, 504] width 36 height 16
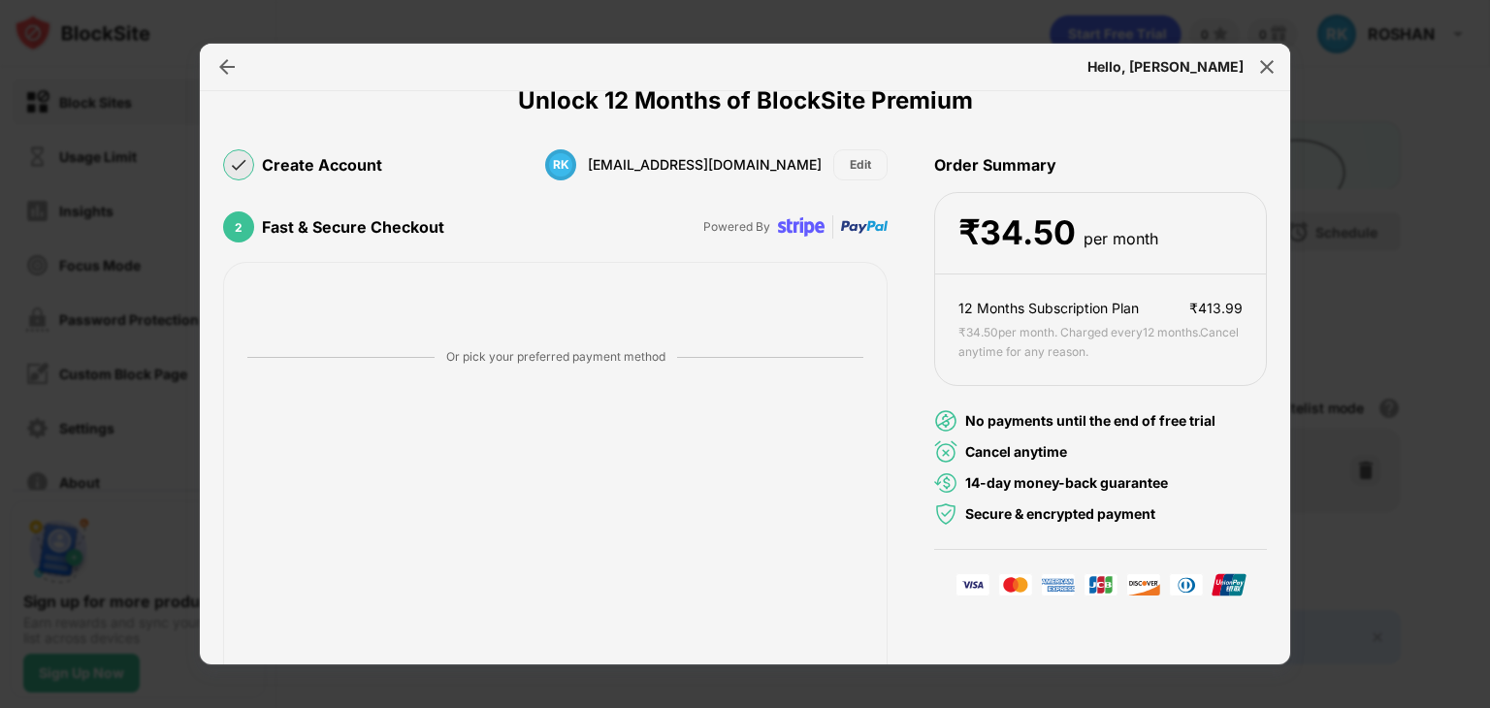
scroll to position [0, 0]
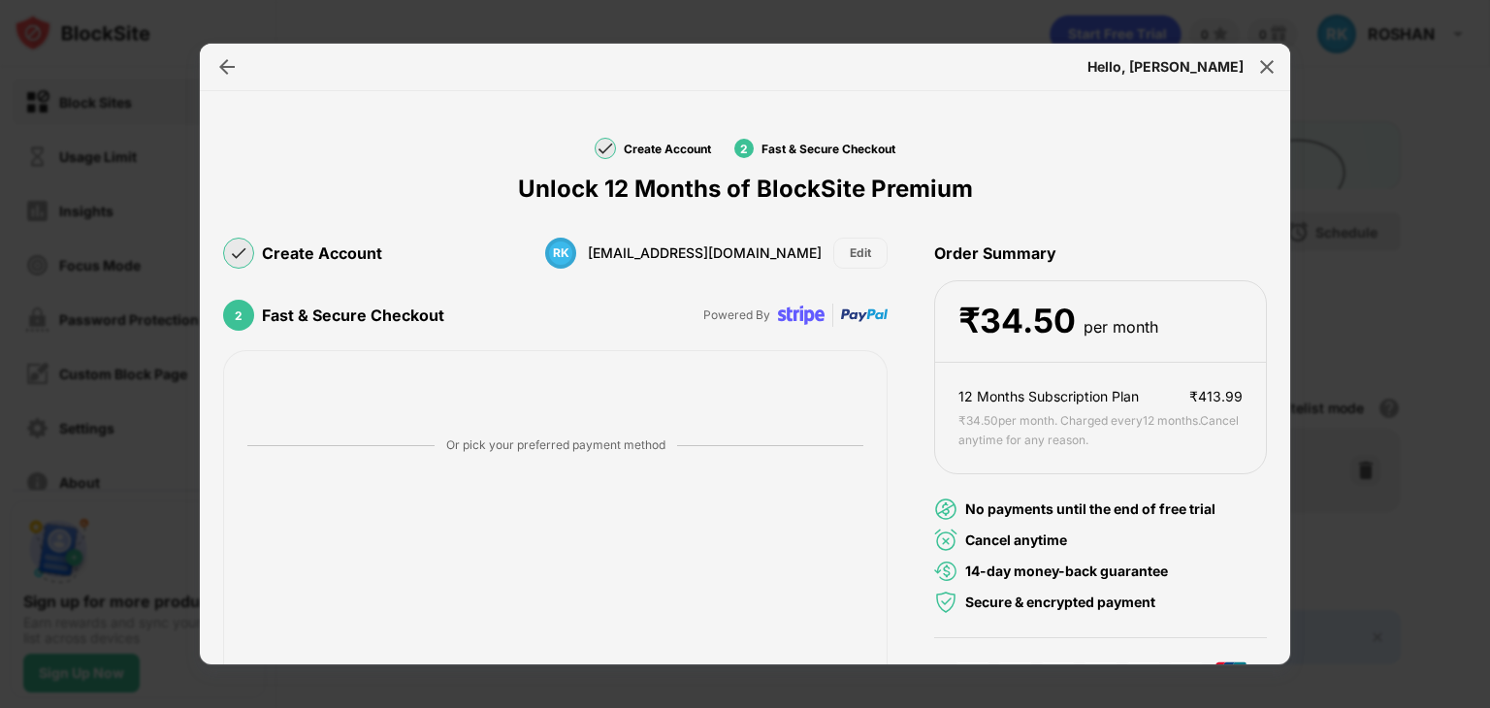
click at [800, 316] on img at bounding box center [801, 315] width 47 height 47
click at [860, 319] on img at bounding box center [864, 315] width 47 height 47
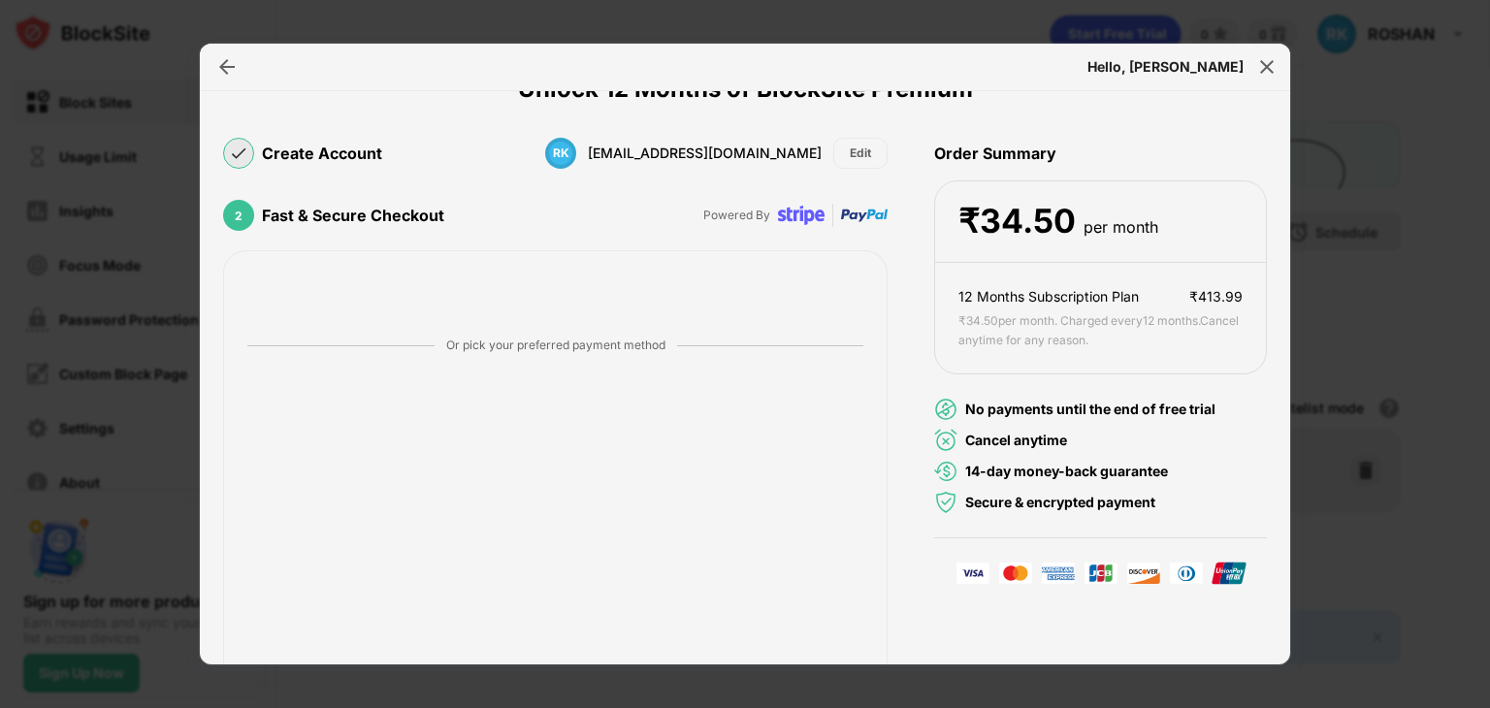
scroll to position [180, 0]
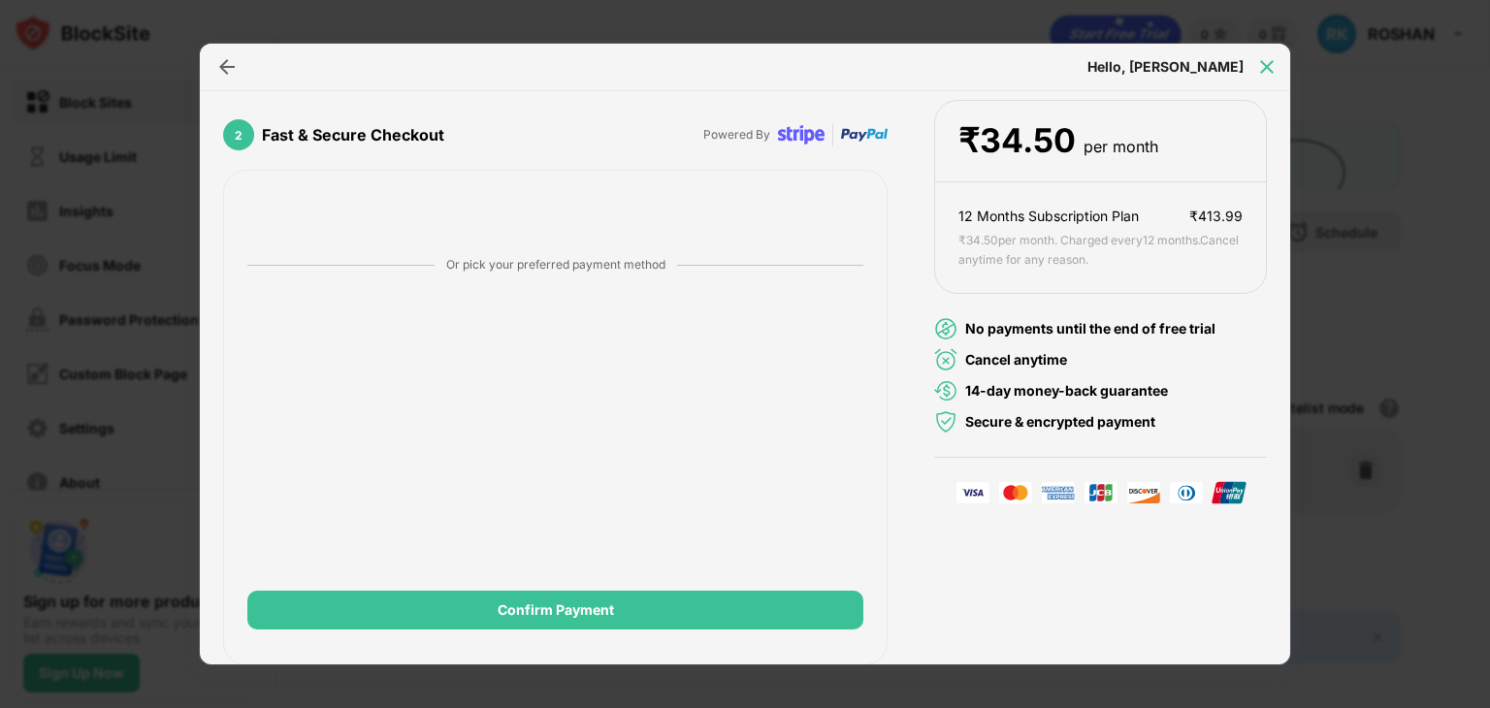
click at [1265, 64] on img at bounding box center [1266, 66] width 19 height 19
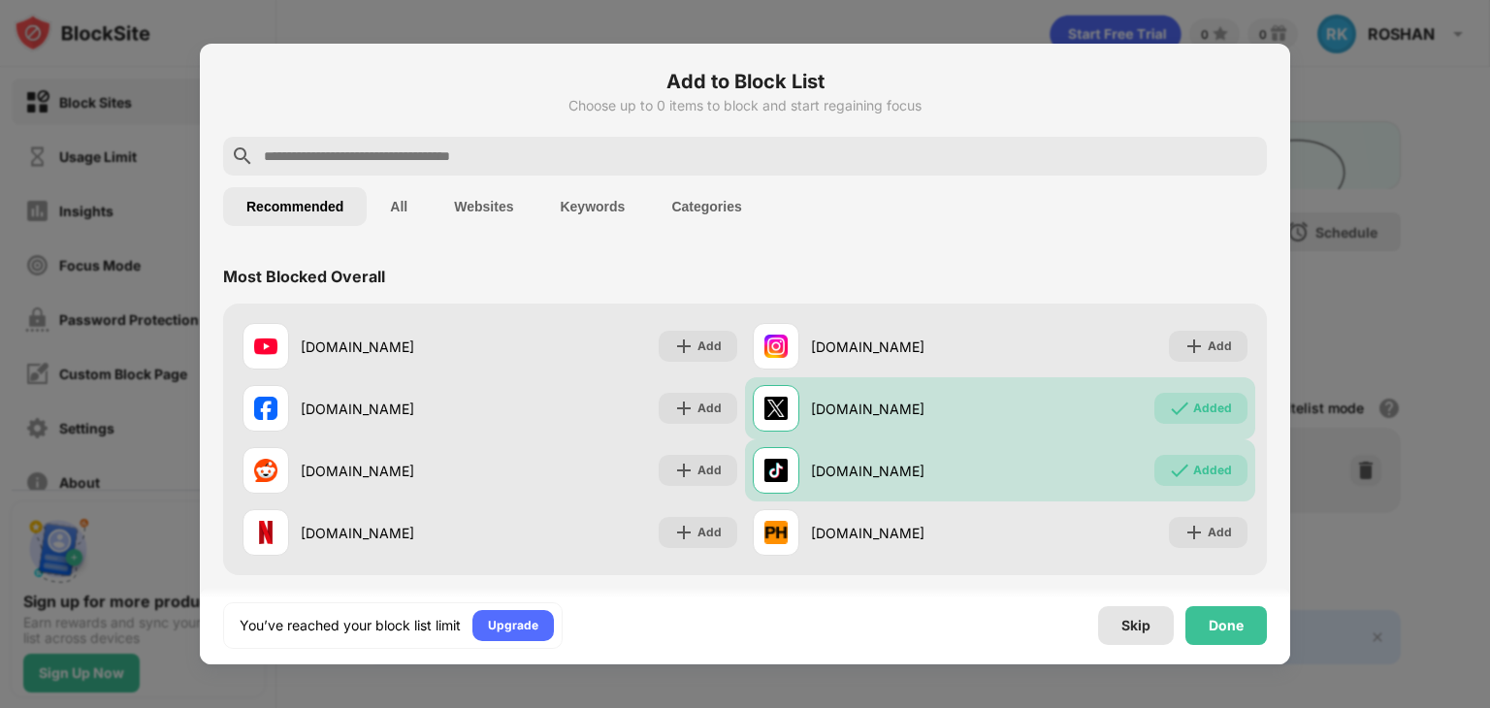
click at [1129, 626] on div "Skip" at bounding box center [1135, 626] width 29 height 16
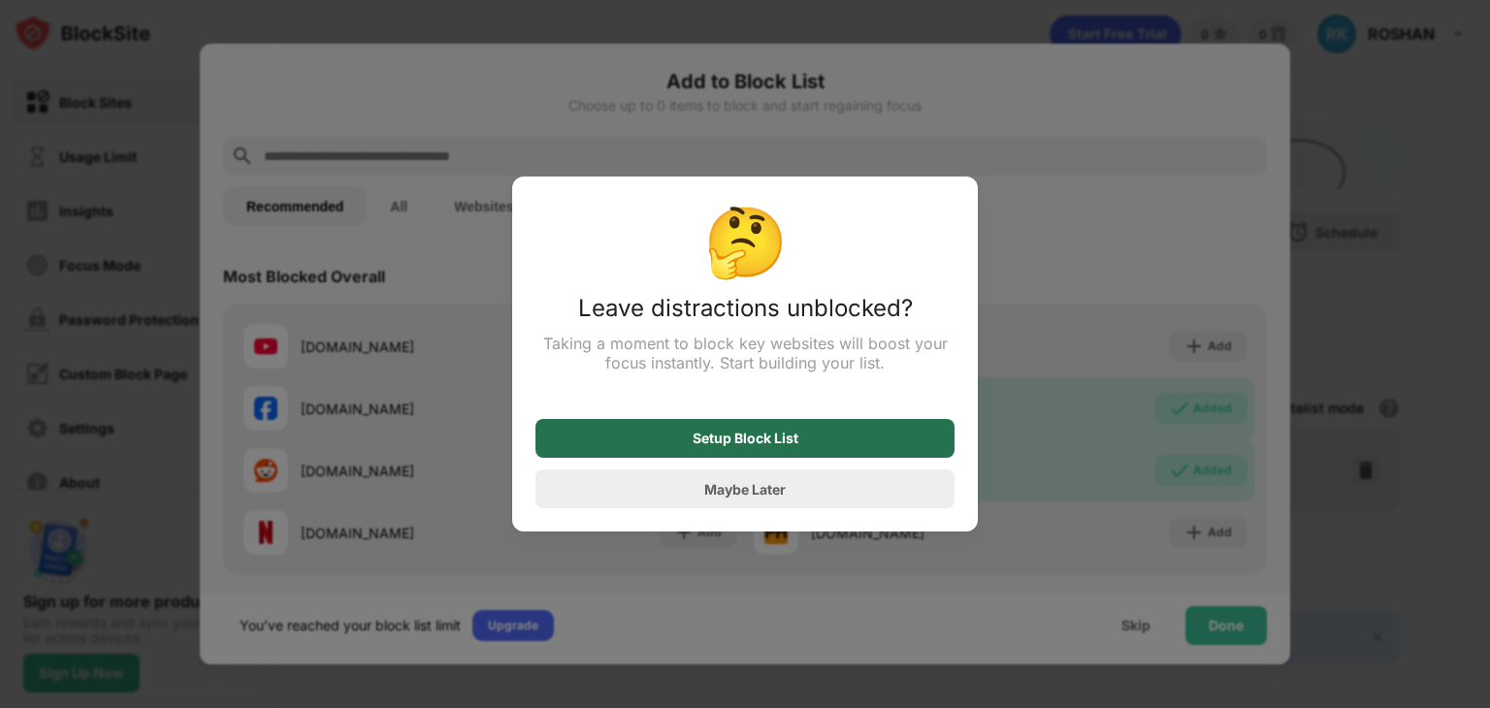
click at [760, 451] on div "Setup Block List" at bounding box center [744, 438] width 419 height 39
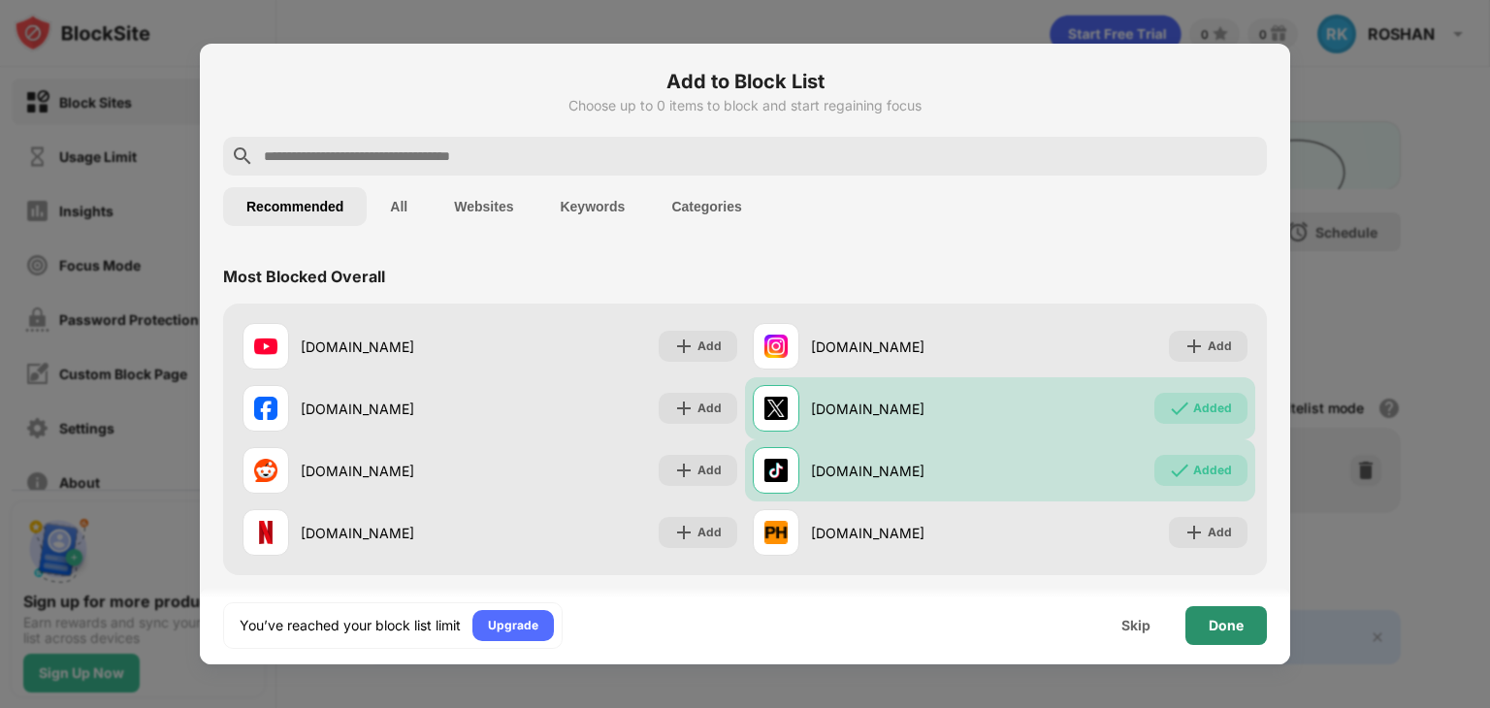
click at [1244, 625] on div "Done" at bounding box center [1225, 625] width 81 height 39
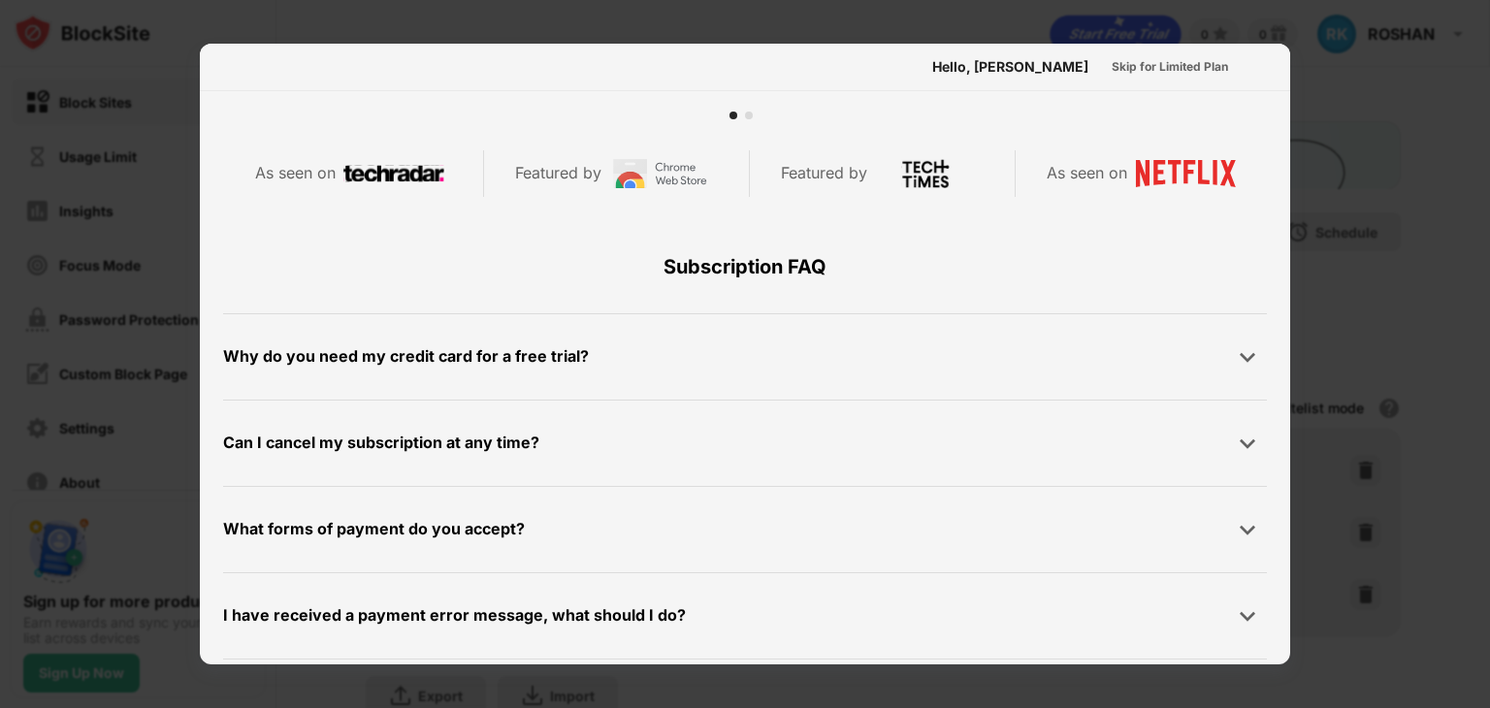
scroll to position [946, 0]
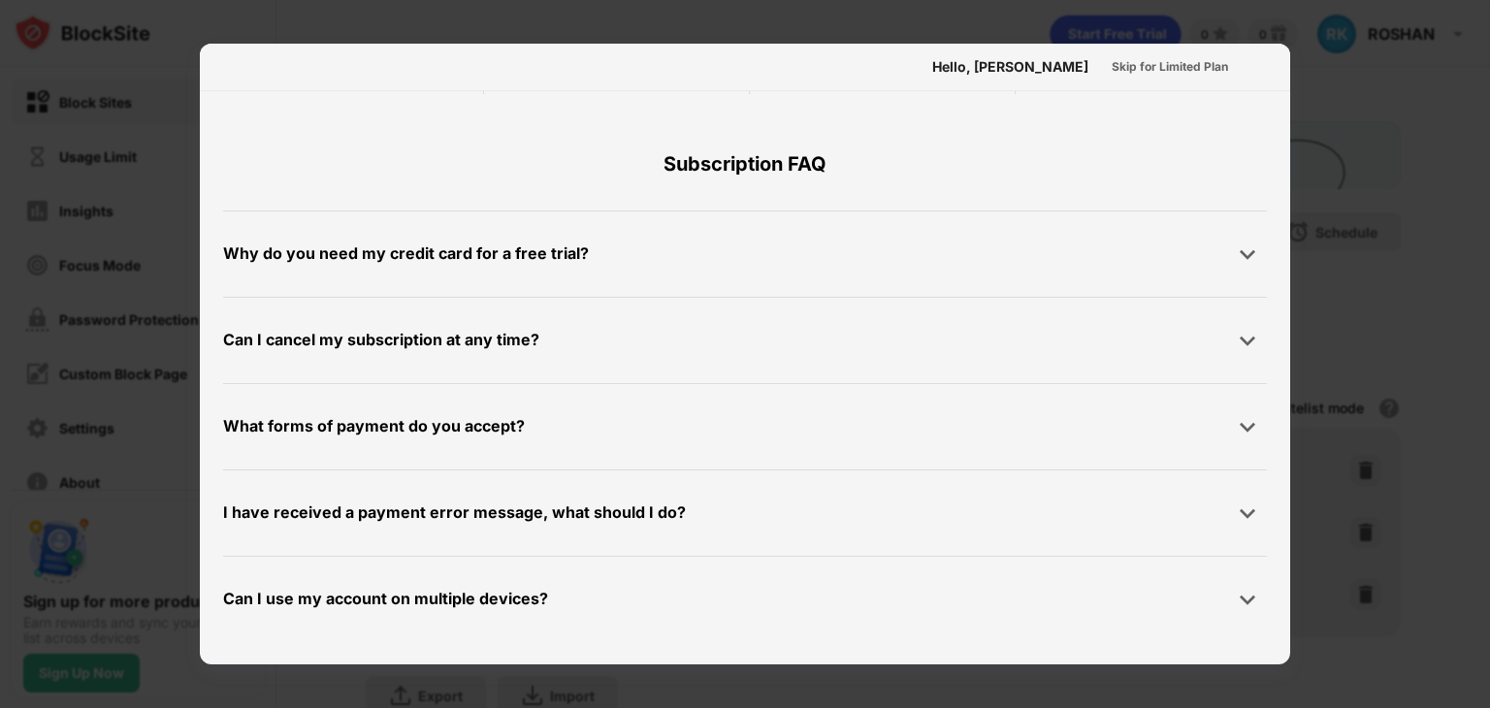
click at [670, 264] on div "Why do you need my credit card for a free trial?" at bounding box center [745, 254] width 1044 height 39
click at [661, 266] on div "Why do you need my credit card for a free trial?" at bounding box center [745, 254] width 1044 height 39
click at [1193, 253] on div "Why do you need my credit card for a free trial?" at bounding box center [745, 254] width 1044 height 39
click at [1241, 261] on img at bounding box center [1247, 253] width 19 height 19
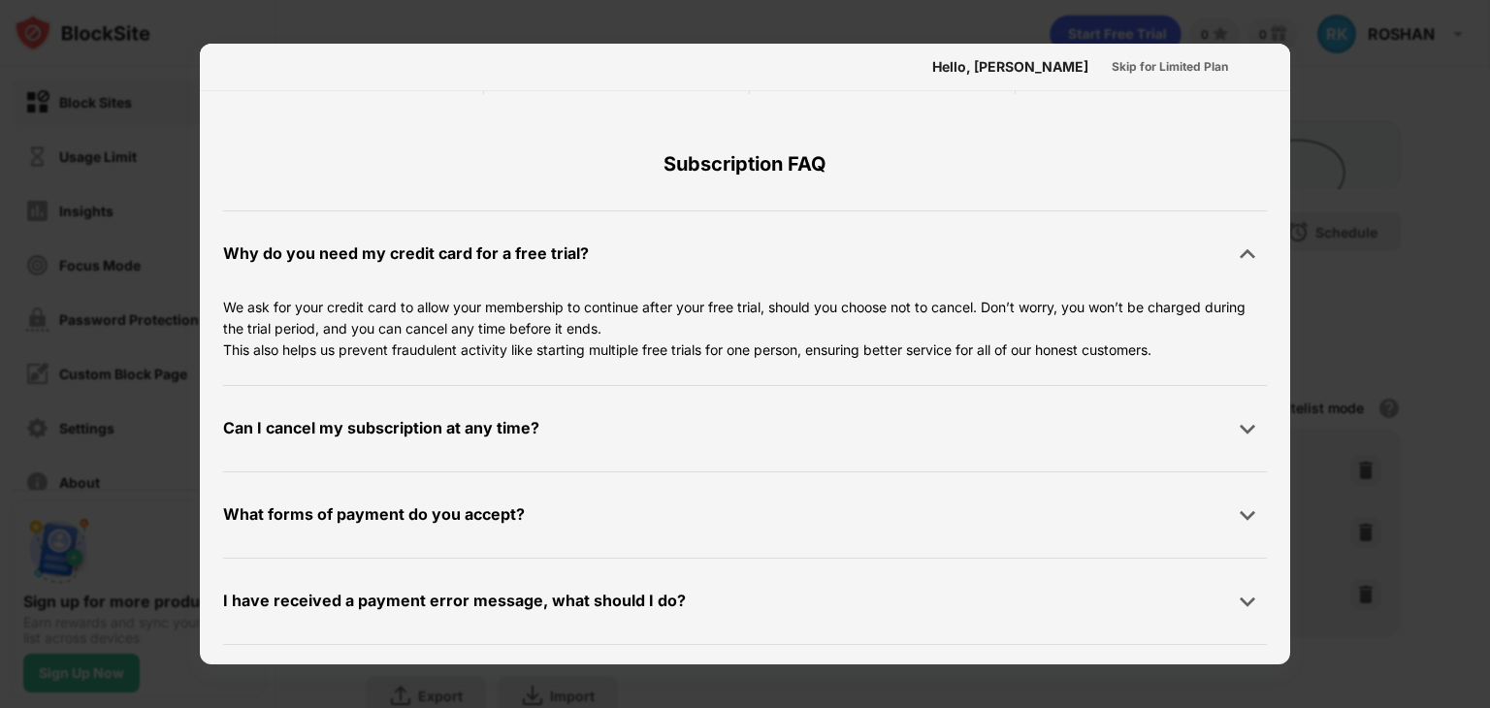
scroll to position [1034, 0]
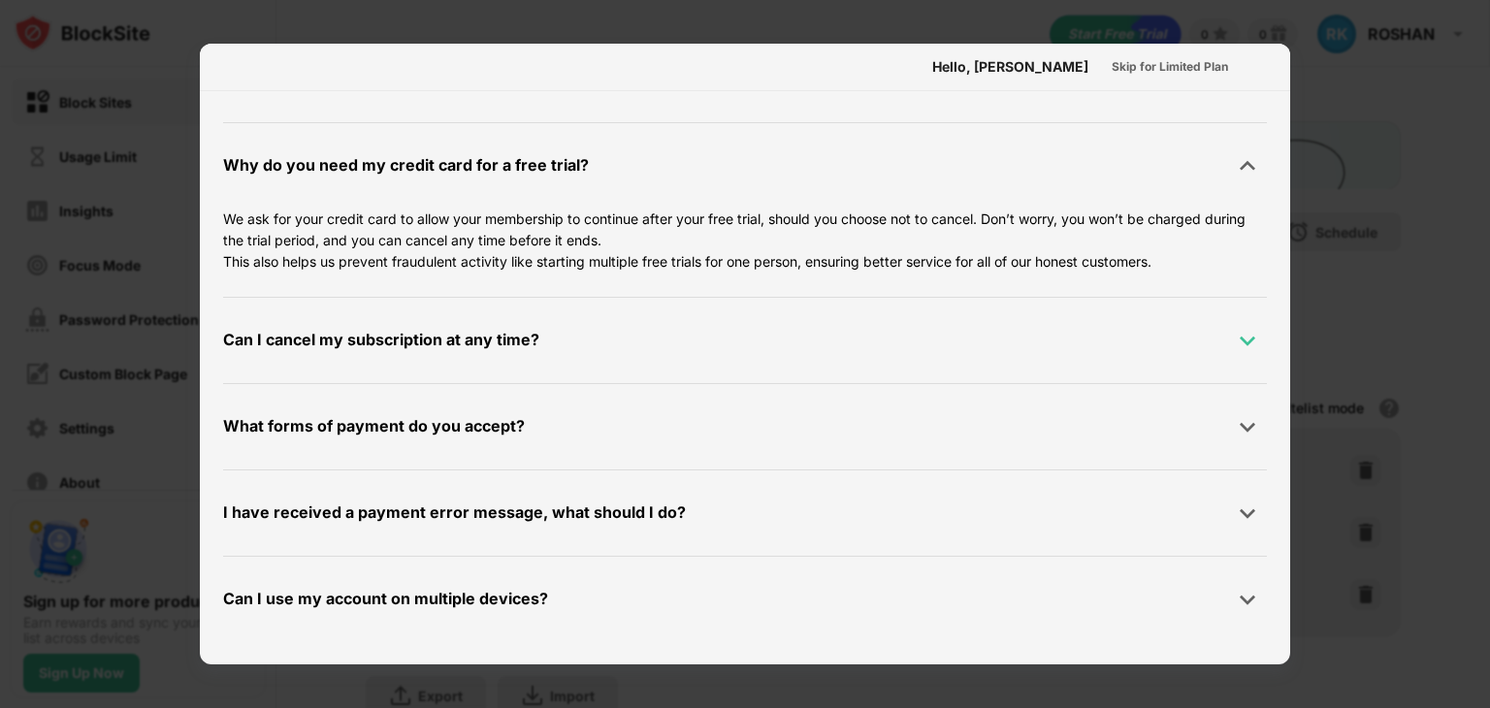
click at [1238, 341] on img at bounding box center [1247, 340] width 19 height 19
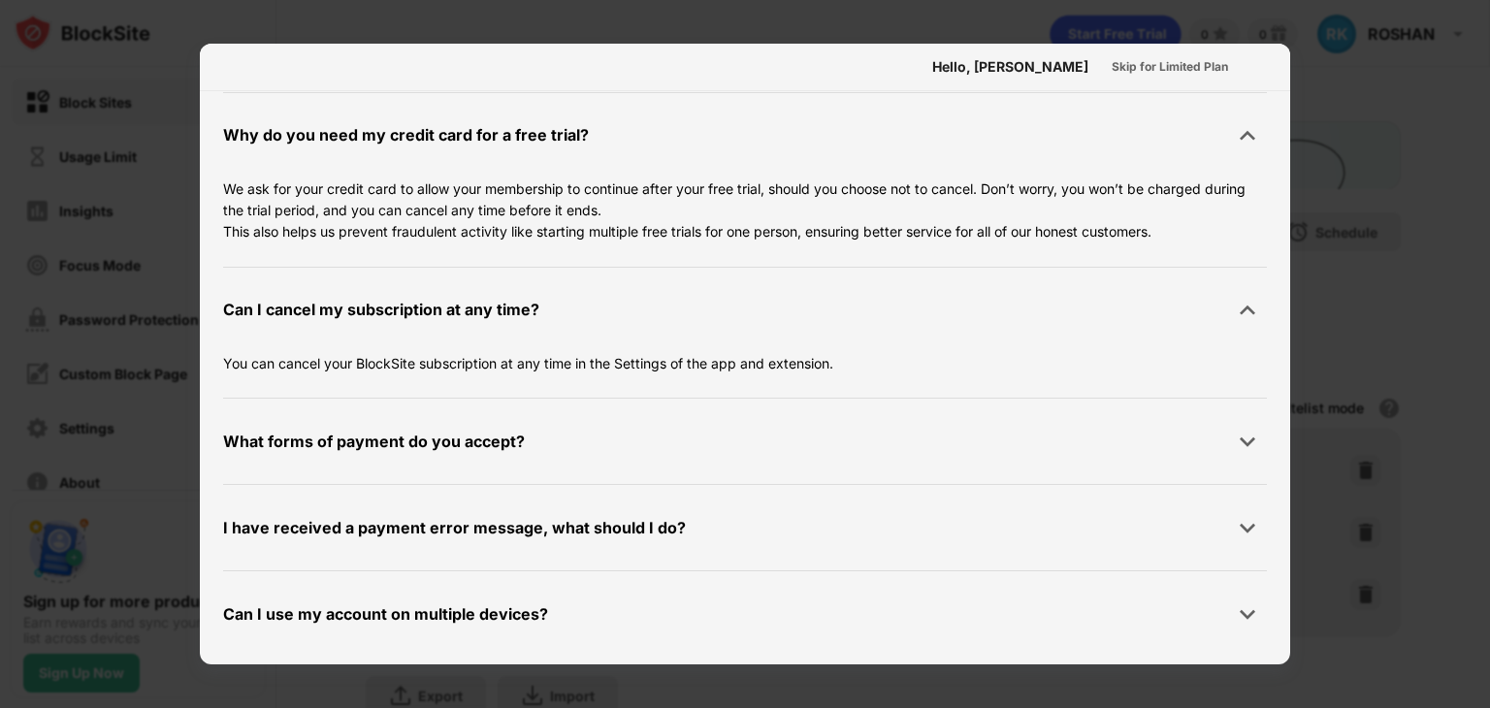
scroll to position [1079, 0]
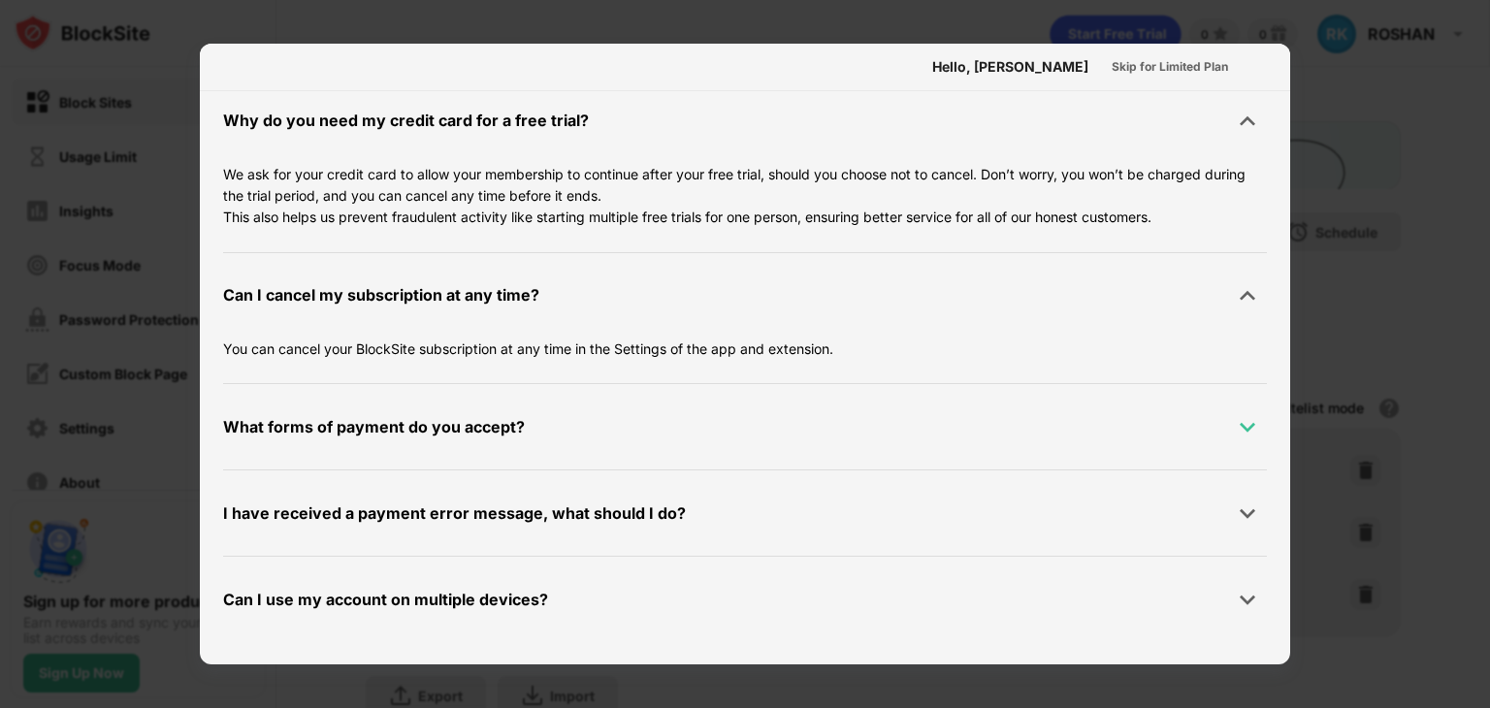
click at [1238, 428] on img at bounding box center [1247, 426] width 19 height 19
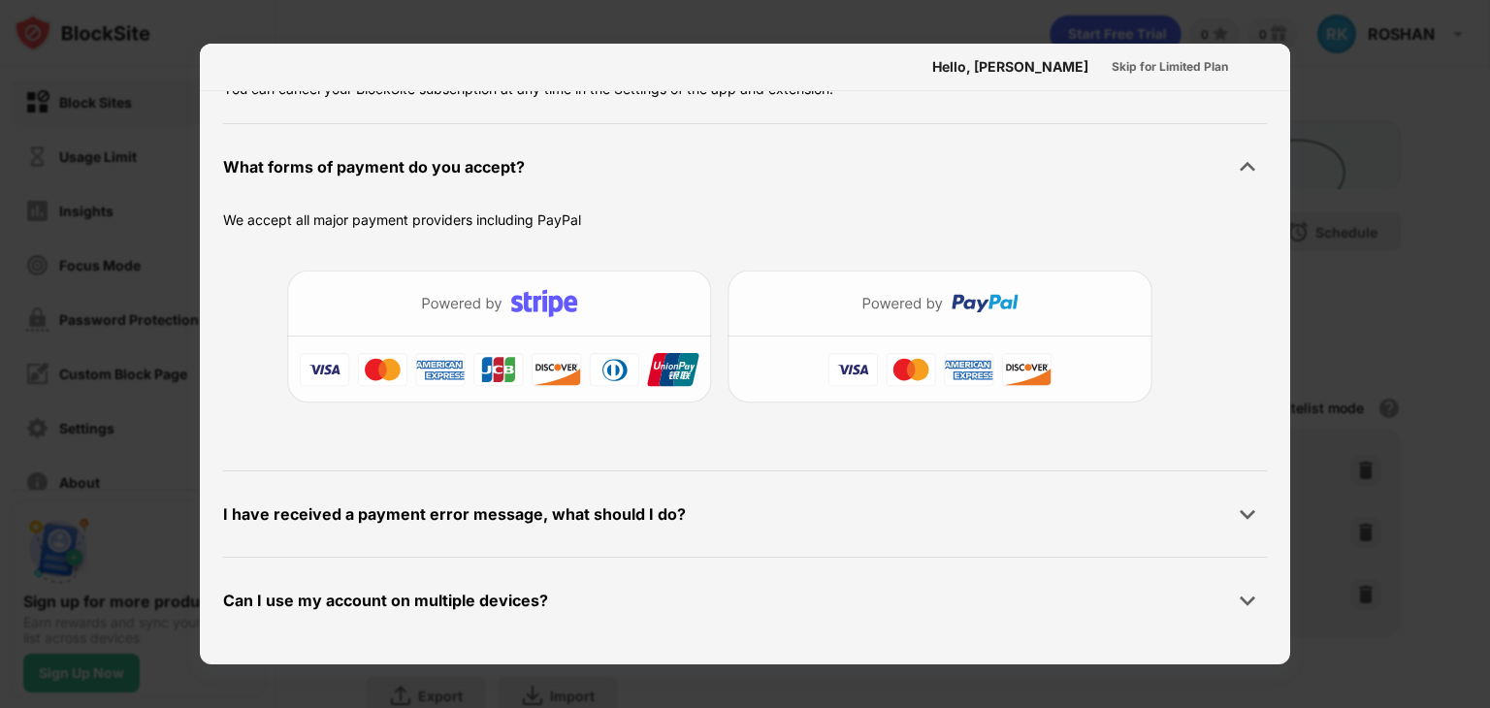
scroll to position [1340, 0]
click at [1238, 512] on img at bounding box center [1247, 512] width 19 height 19
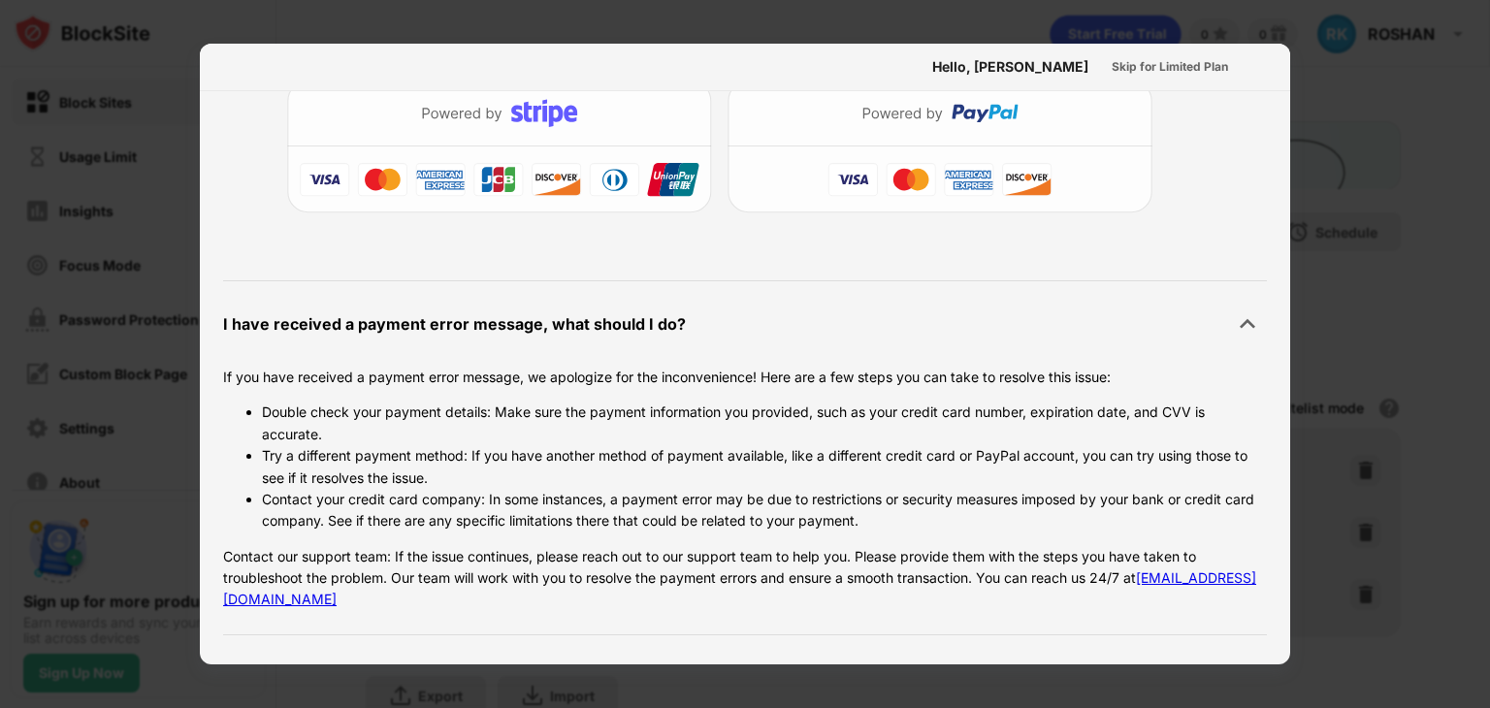
scroll to position [1607, 0]
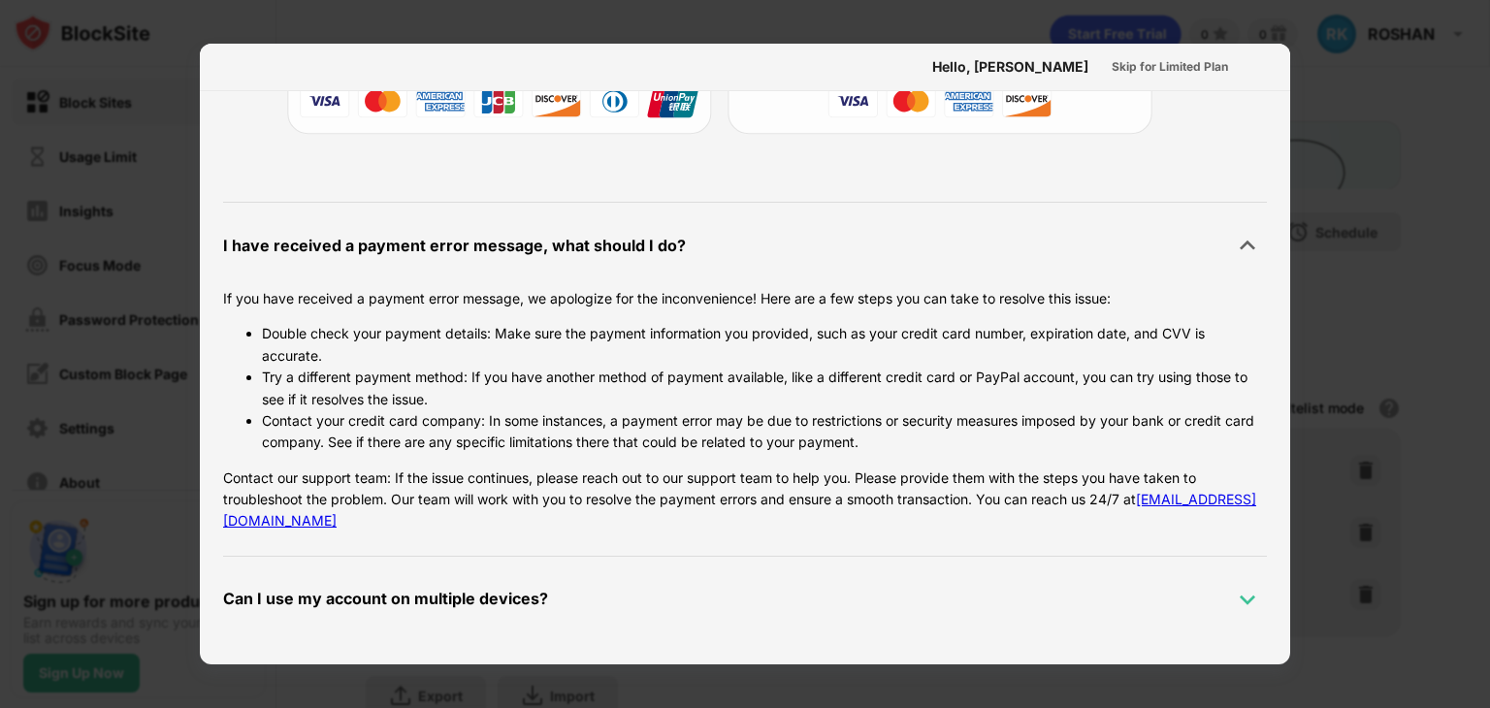
click at [1238, 598] on img at bounding box center [1247, 599] width 19 height 19
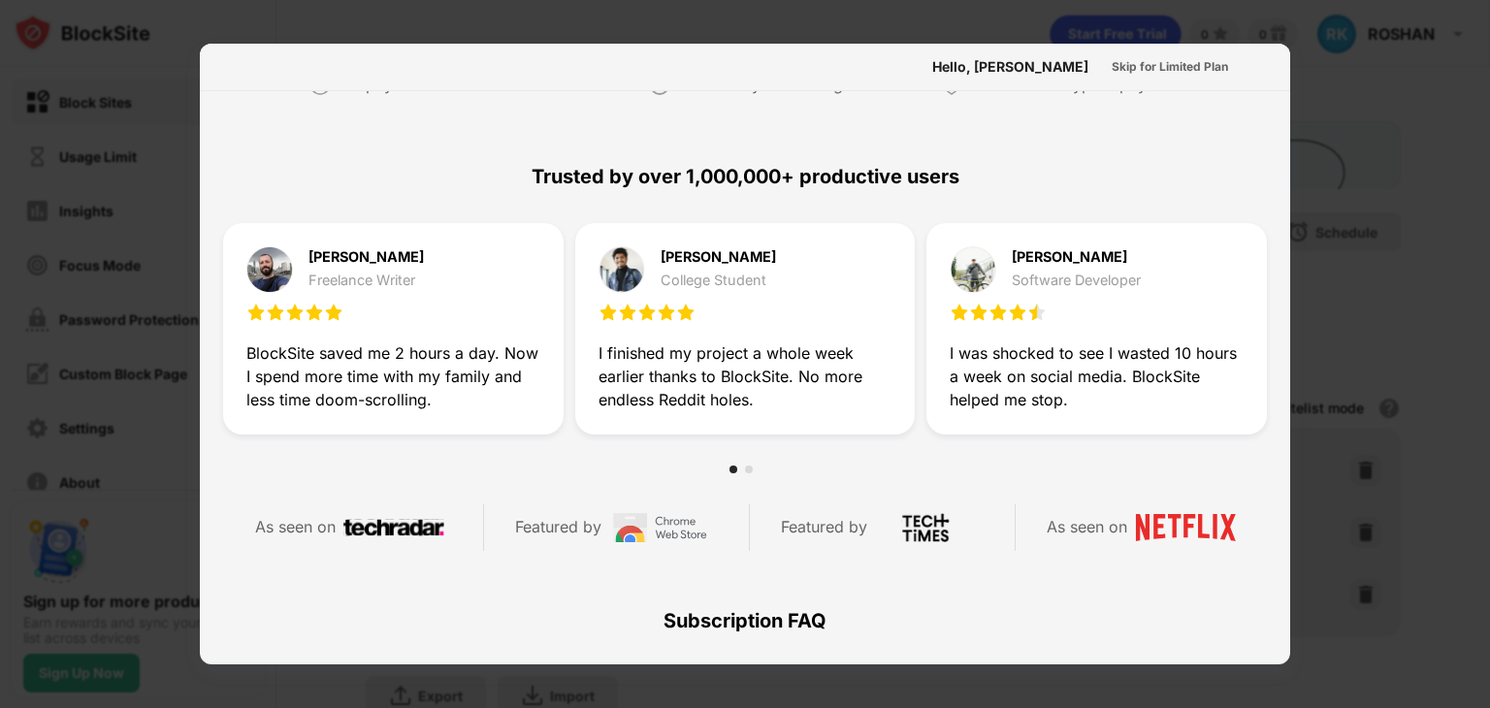
scroll to position [0, 0]
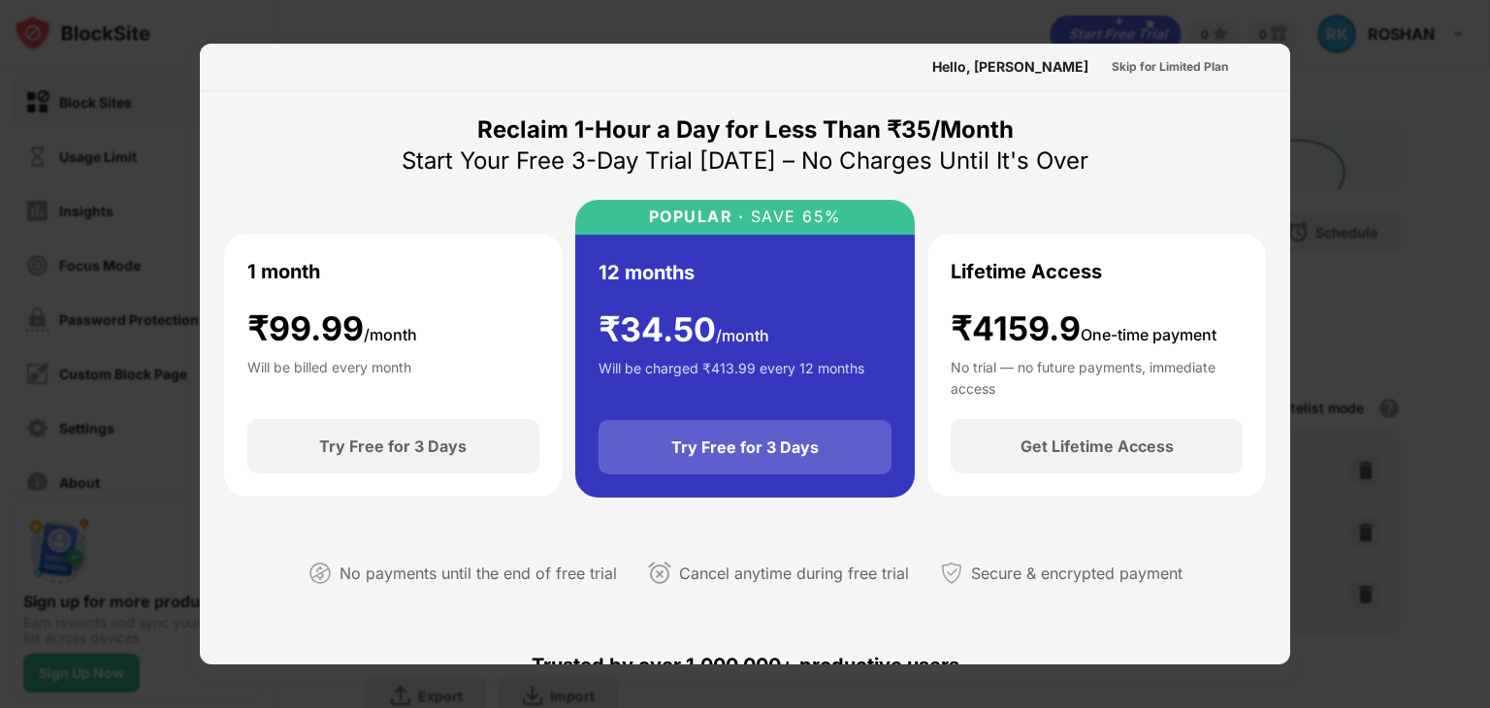
click at [755, 455] on div "Try Free for 3 Days" at bounding box center [744, 446] width 147 height 19
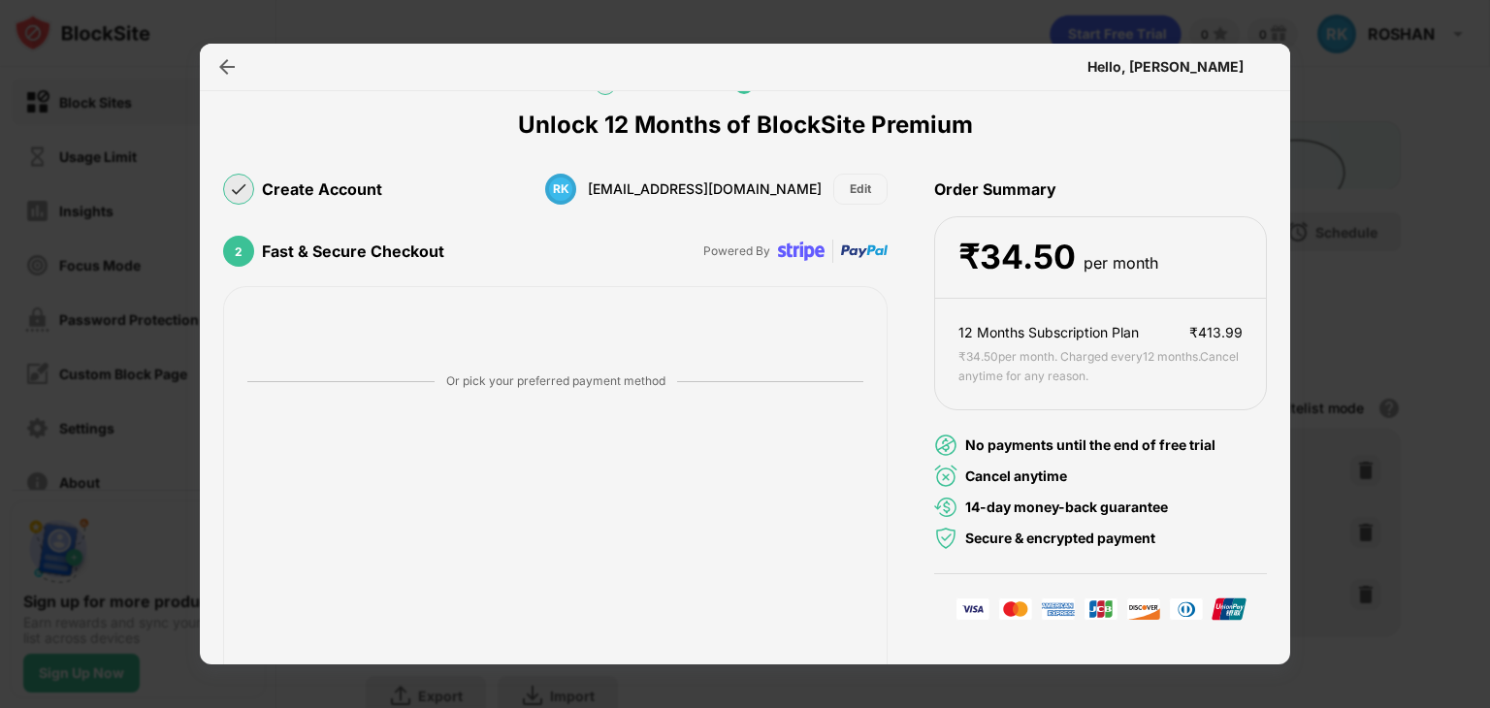
scroll to position [204, 0]
